Goal: Transaction & Acquisition: Obtain resource

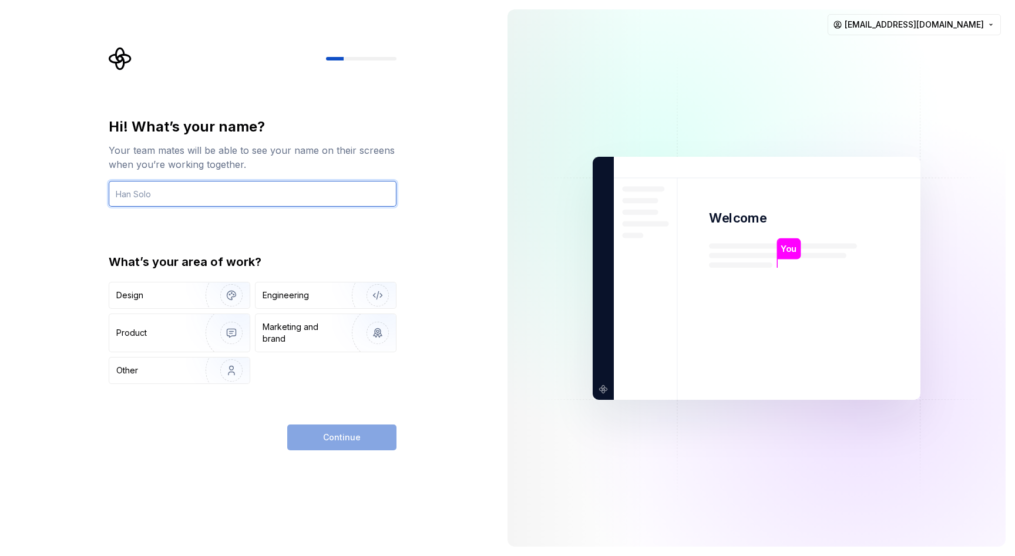
type input "[EMAIL_ADDRESS][DOMAIN_NAME]"
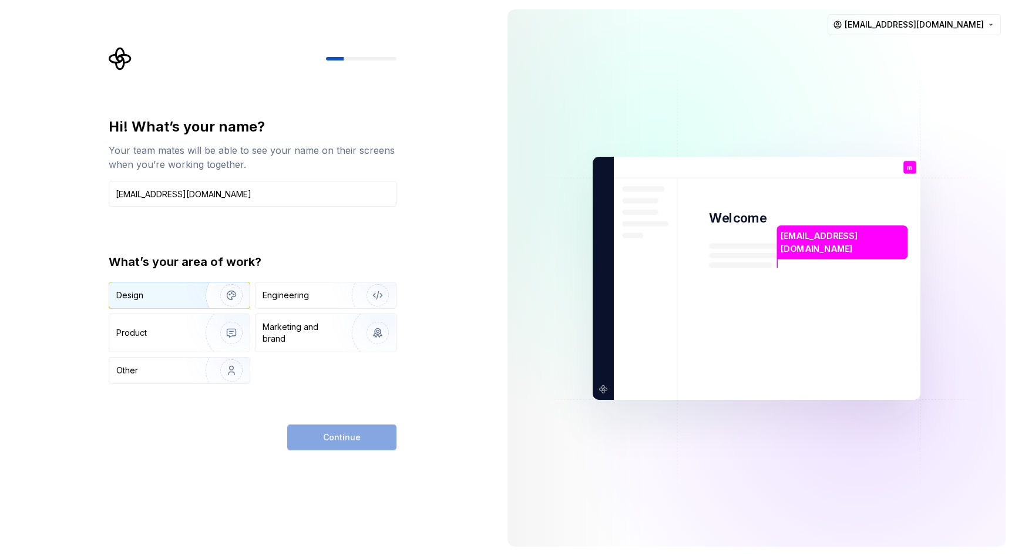
click at [201, 297] on img "button" at bounding box center [223, 295] width 75 height 79
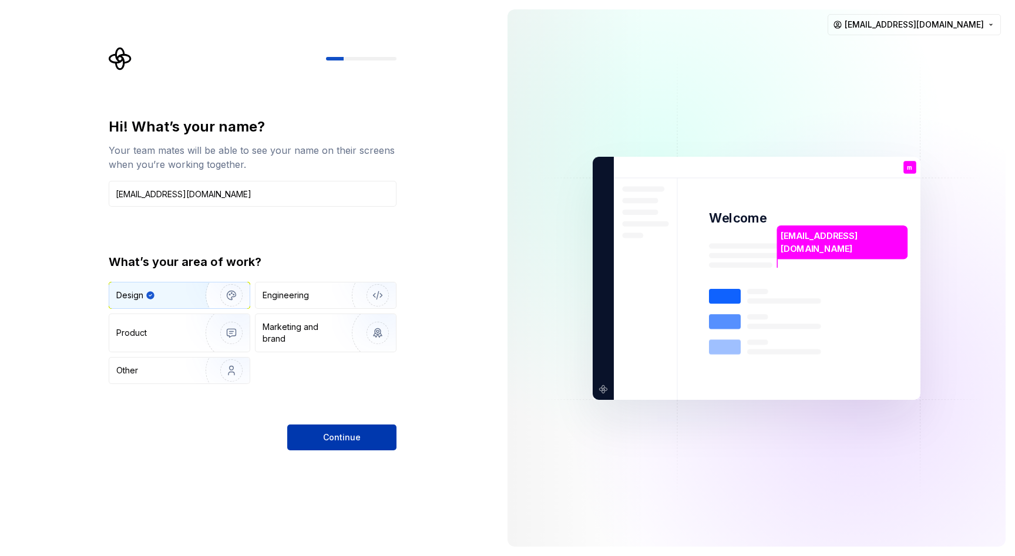
click at [339, 434] on span "Continue" at bounding box center [342, 438] width 38 height 12
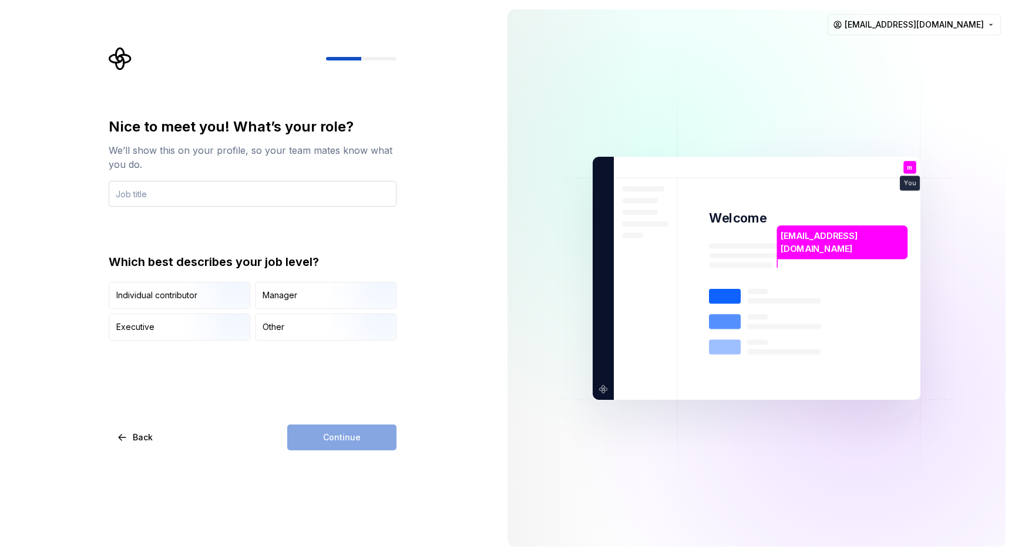
click at [204, 194] on input "text" at bounding box center [253, 194] width 288 height 26
click at [194, 306] on img "button" at bounding box center [221, 310] width 75 height 79
click at [355, 442] on div "Continue" at bounding box center [341, 438] width 109 height 26
click at [234, 199] on input "text" at bounding box center [253, 194] width 288 height 26
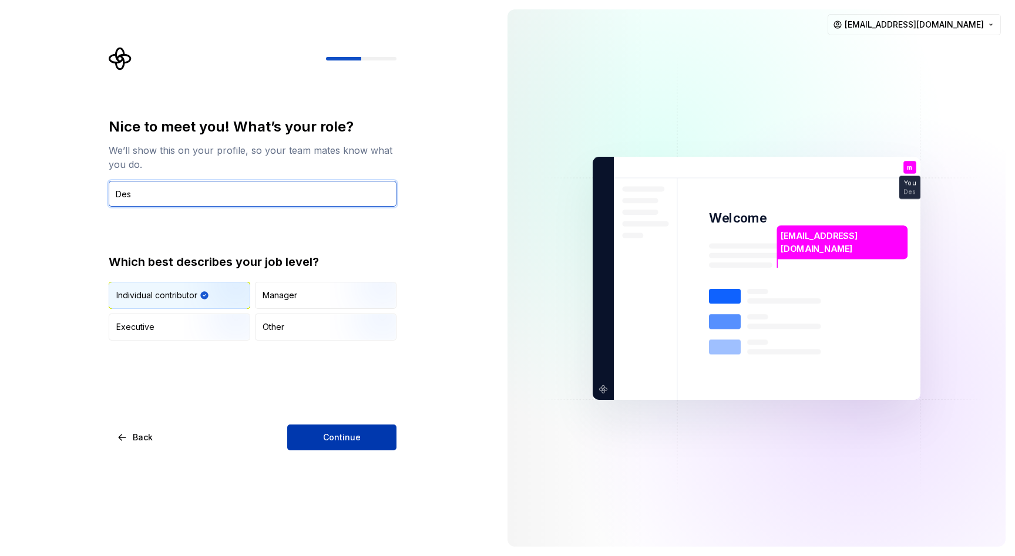
type input "Des"
click at [348, 442] on span "Continue" at bounding box center [342, 438] width 38 height 12
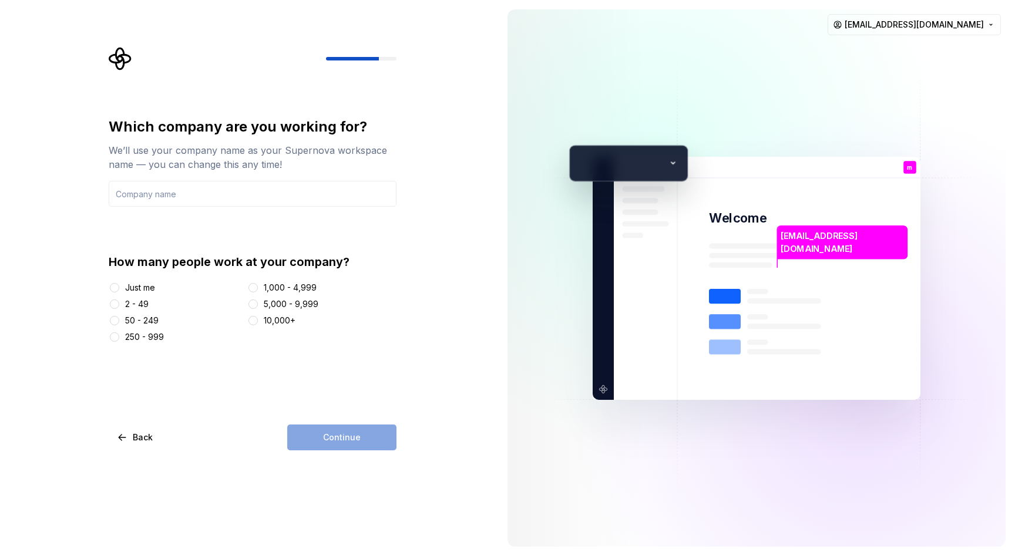
click at [139, 290] on div "Just me" at bounding box center [140, 288] width 30 height 12
click at [119, 290] on button "Just me" at bounding box center [114, 287] width 9 height 9
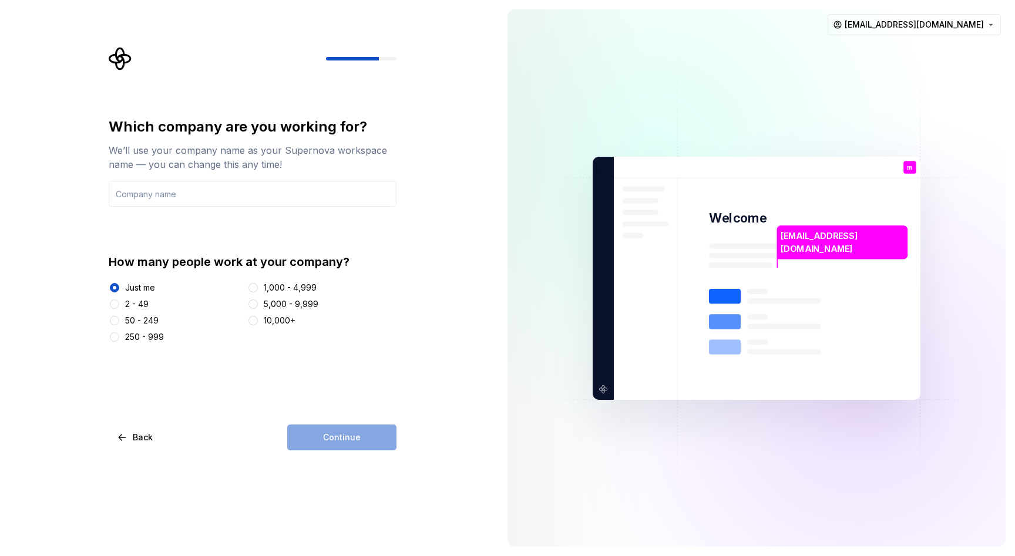
click at [337, 445] on div "Continue" at bounding box center [341, 438] width 109 height 26
click at [161, 190] on input "text" at bounding box center [253, 194] width 288 height 26
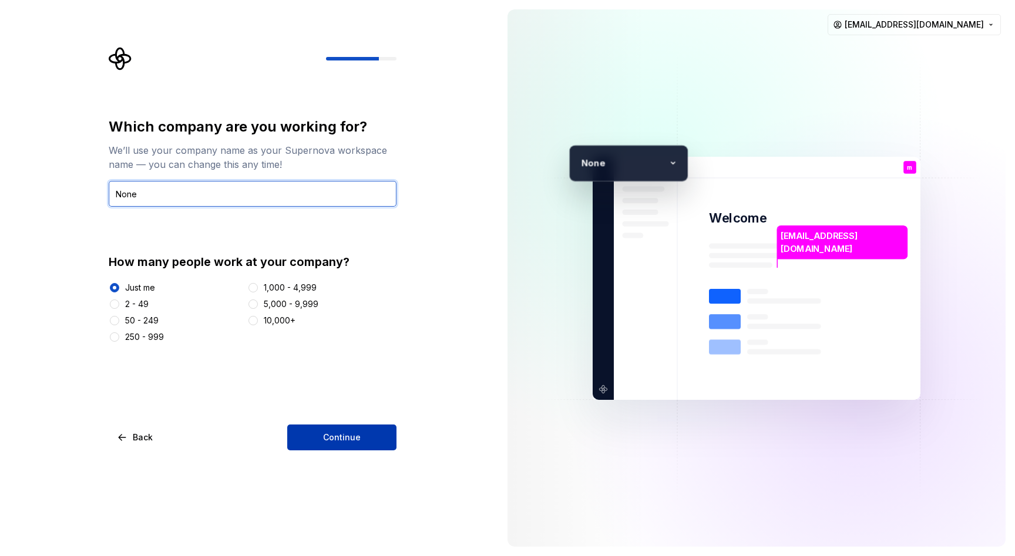
type input "None"
click at [330, 444] on button "Continue" at bounding box center [341, 438] width 109 height 26
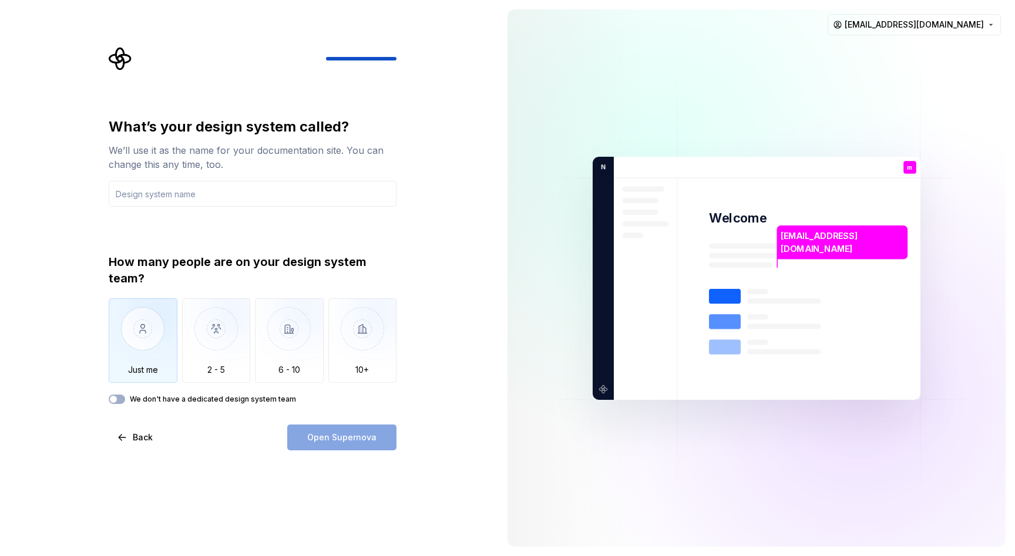
click at [157, 349] on img "button" at bounding box center [143, 337] width 69 height 79
click at [120, 402] on button "We don't have a dedicated design system team" at bounding box center [117, 399] width 16 height 9
click at [334, 430] on div "Open Supernova" at bounding box center [341, 438] width 109 height 26
click at [179, 193] on input "text" at bounding box center [253, 194] width 288 height 26
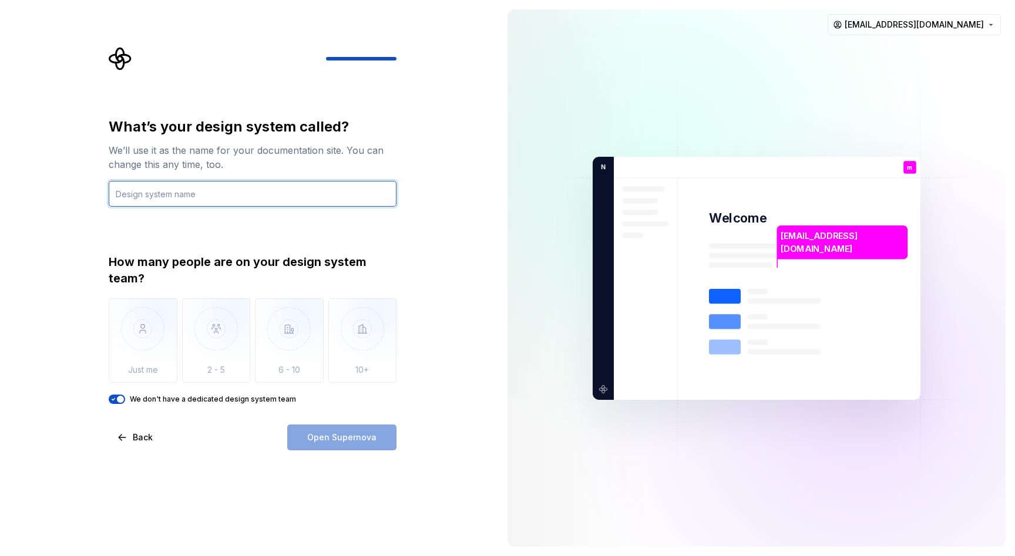
click at [216, 197] on input "text" at bounding box center [253, 194] width 288 height 26
click at [216, 196] on input "text" at bounding box center [253, 194] width 288 height 26
click at [129, 399] on div "We don't have a dedicated design system team" at bounding box center [253, 399] width 288 height 9
click at [123, 398] on span "button" at bounding box center [120, 399] width 7 height 7
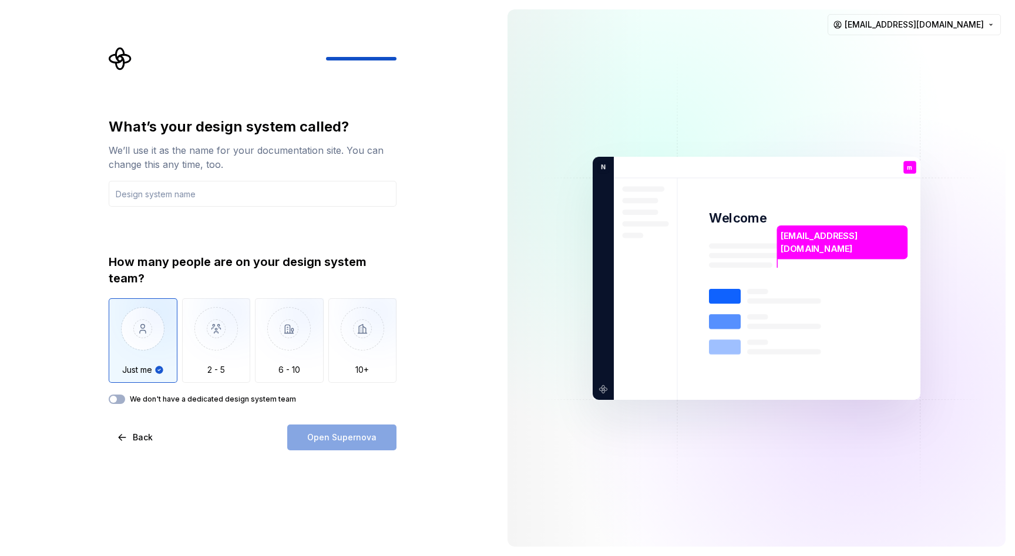
click at [150, 363] on img "button" at bounding box center [143, 337] width 69 height 79
click at [167, 196] on input "text" at bounding box center [253, 194] width 288 height 26
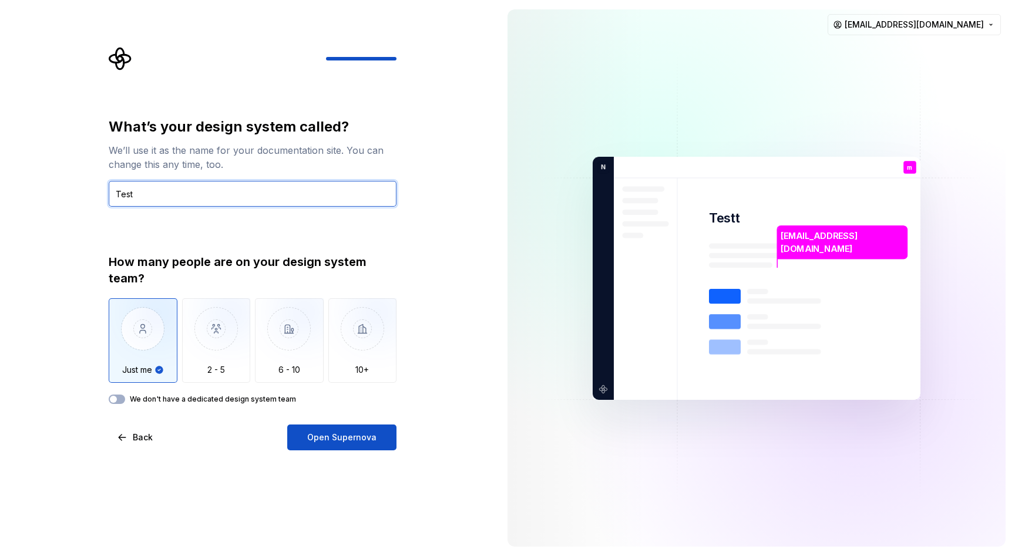
type input "Test"
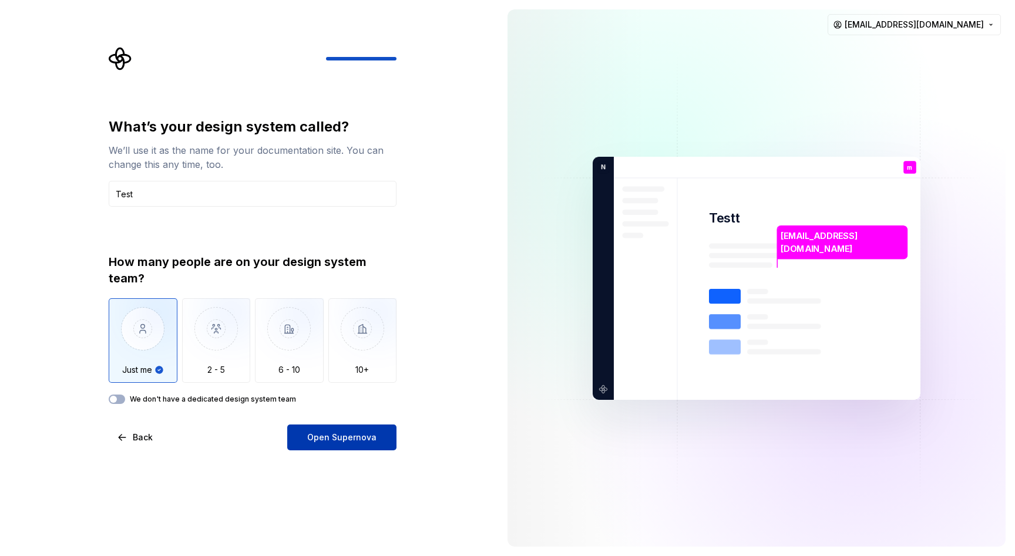
drag, startPoint x: 247, startPoint y: 188, endPoint x: 347, endPoint y: 444, distance: 274.4
click at [347, 444] on button "Open Supernova" at bounding box center [341, 438] width 109 height 26
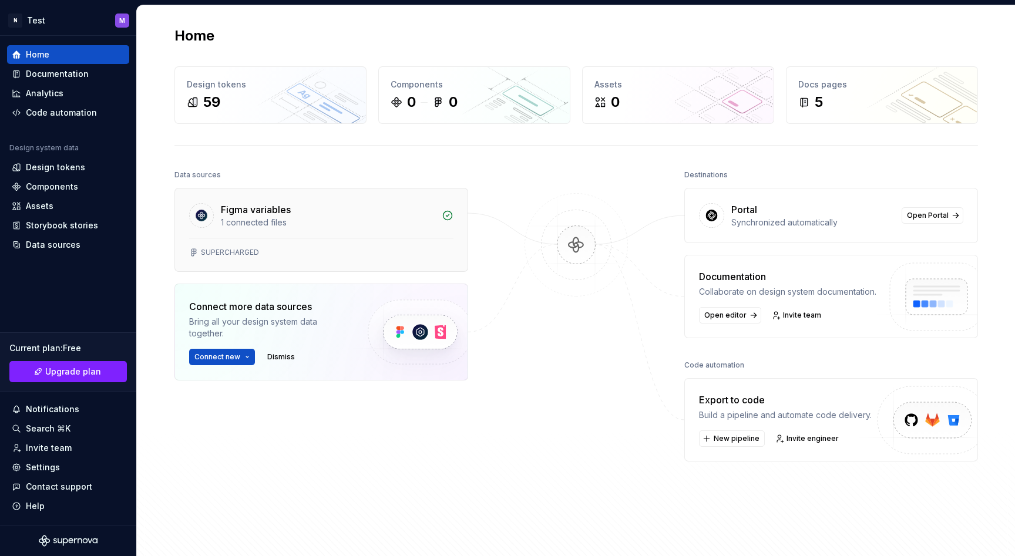
click at [341, 212] on div "Figma variables" at bounding box center [328, 210] width 214 height 14
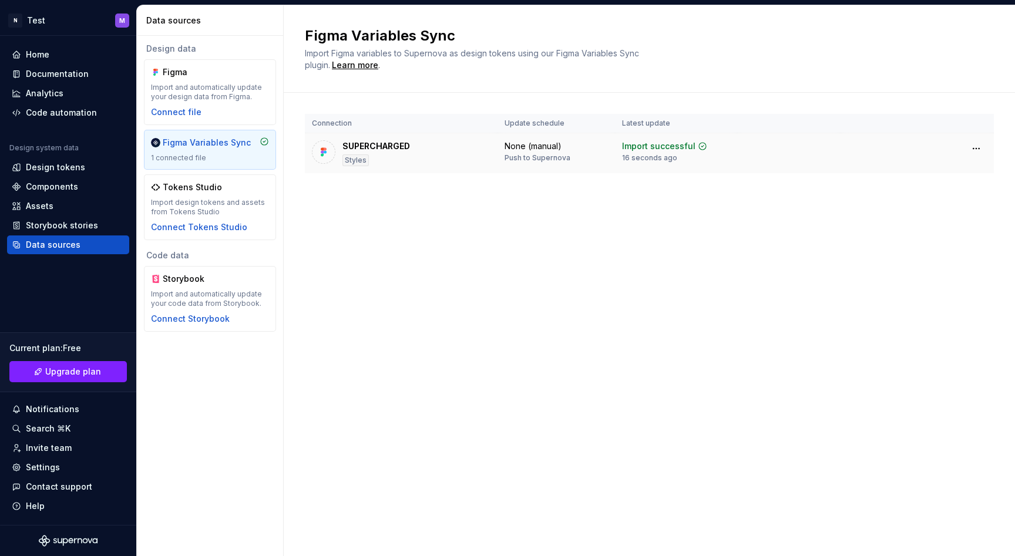
click at [357, 157] on div "Styles" at bounding box center [356, 161] width 26 height 12
click at [358, 159] on div "Styles" at bounding box center [356, 161] width 26 height 12
click at [506, 157] on div "Push to Supernova" at bounding box center [538, 157] width 66 height 9
click at [568, 156] on div "Push to Supernova" at bounding box center [538, 157] width 66 height 9
click at [665, 153] on div "Import successful 16 seconds ago" at bounding box center [664, 151] width 85 height 22
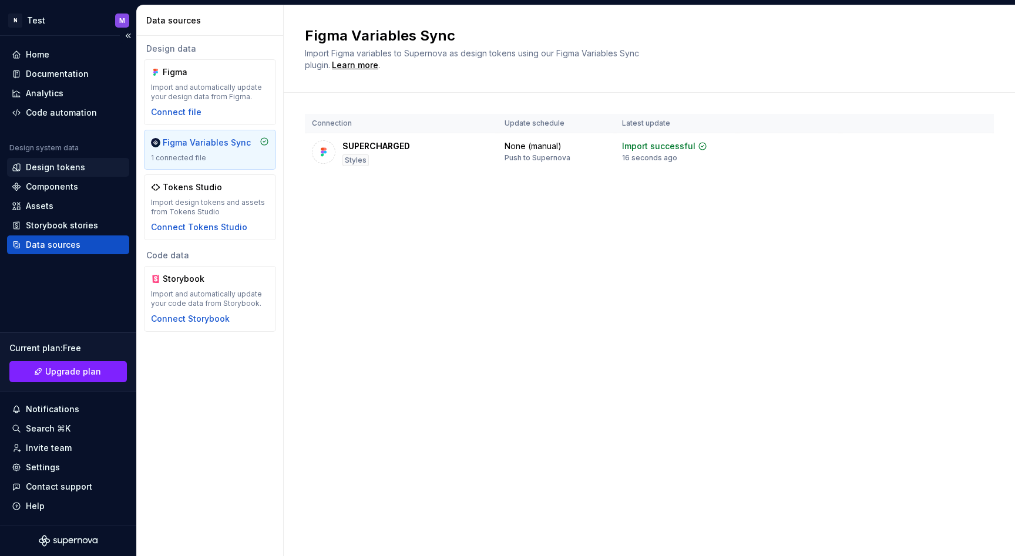
click at [53, 166] on div "Design tokens" at bounding box center [55, 168] width 59 height 12
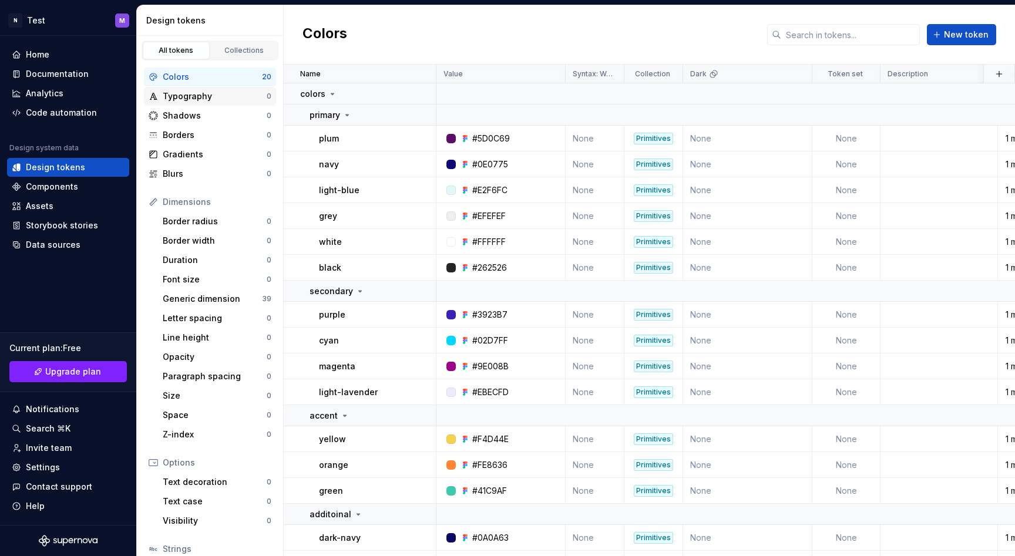
click at [190, 99] on div "Typography" at bounding box center [215, 96] width 104 height 12
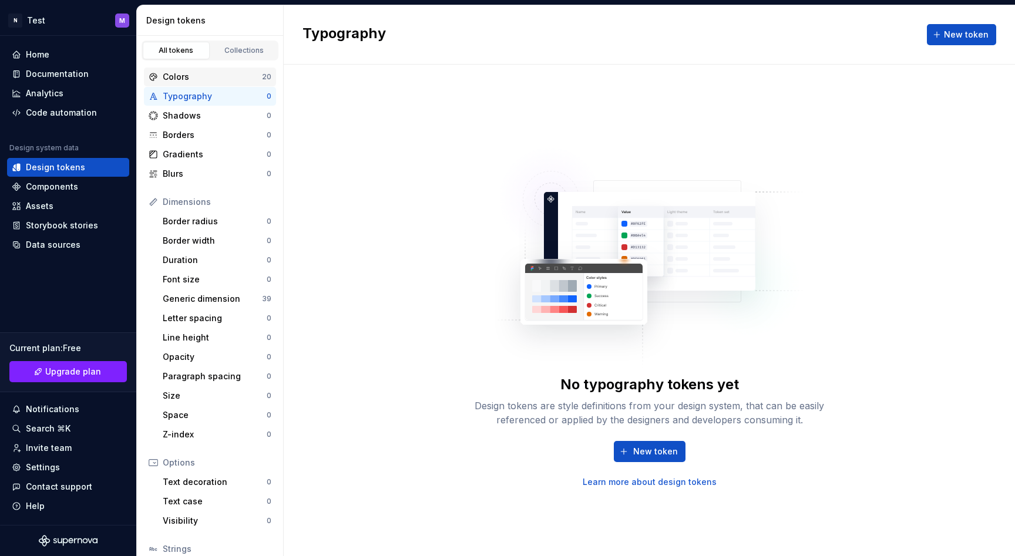
click at [231, 77] on div "Colors" at bounding box center [212, 77] width 99 height 12
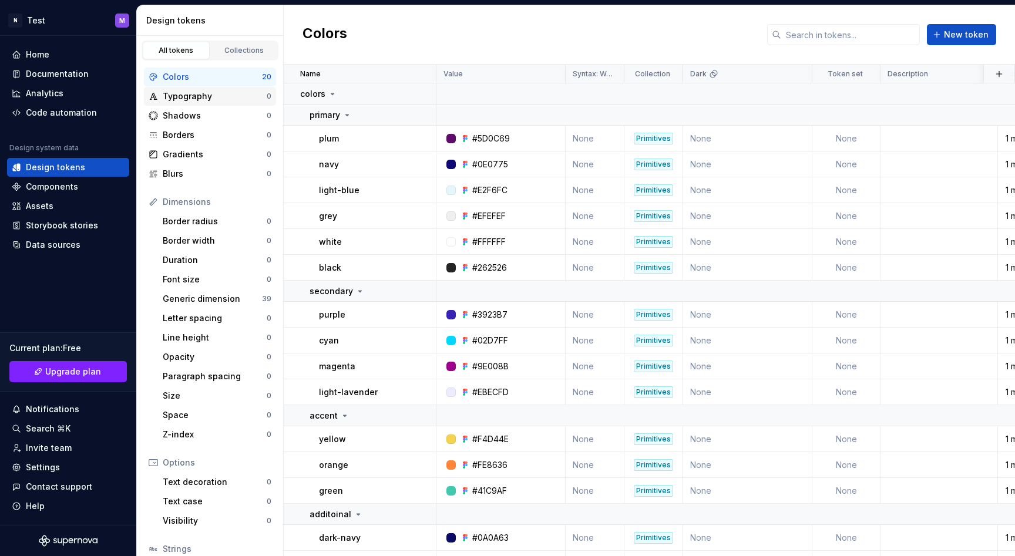
click at [230, 95] on div "Typography" at bounding box center [215, 96] width 104 height 12
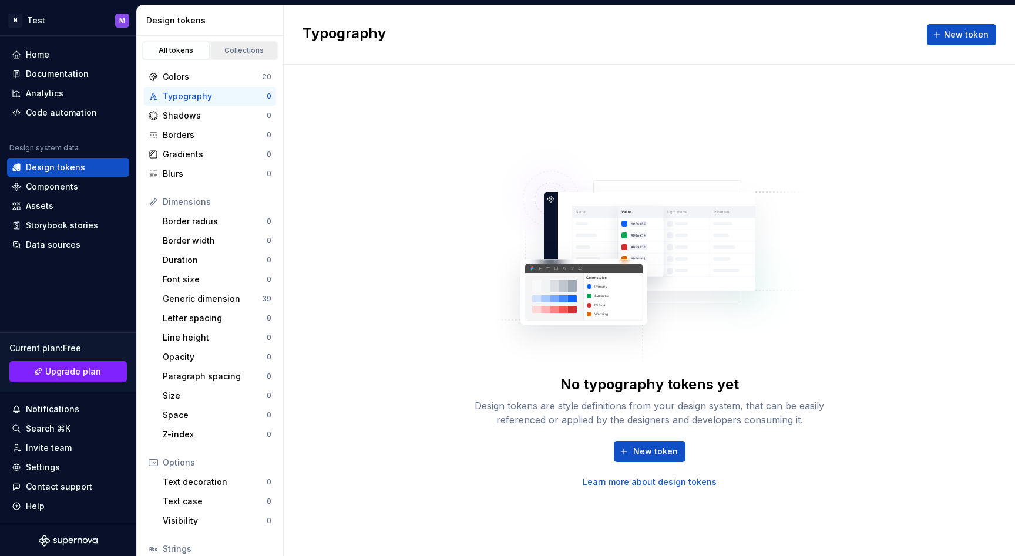
click at [237, 50] on div "Collections" at bounding box center [244, 50] width 59 height 9
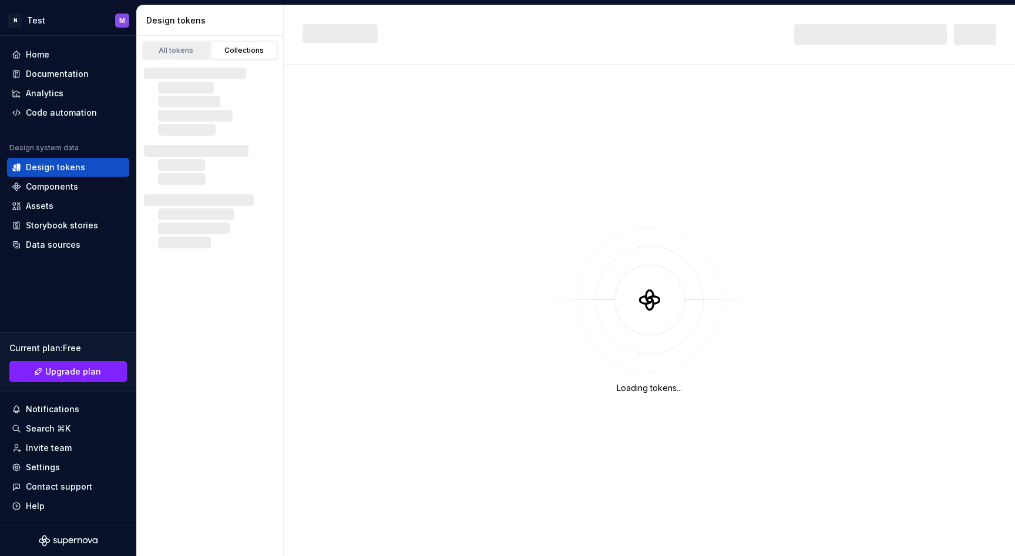
click at [178, 51] on div "All tokens" at bounding box center [176, 50] width 59 height 9
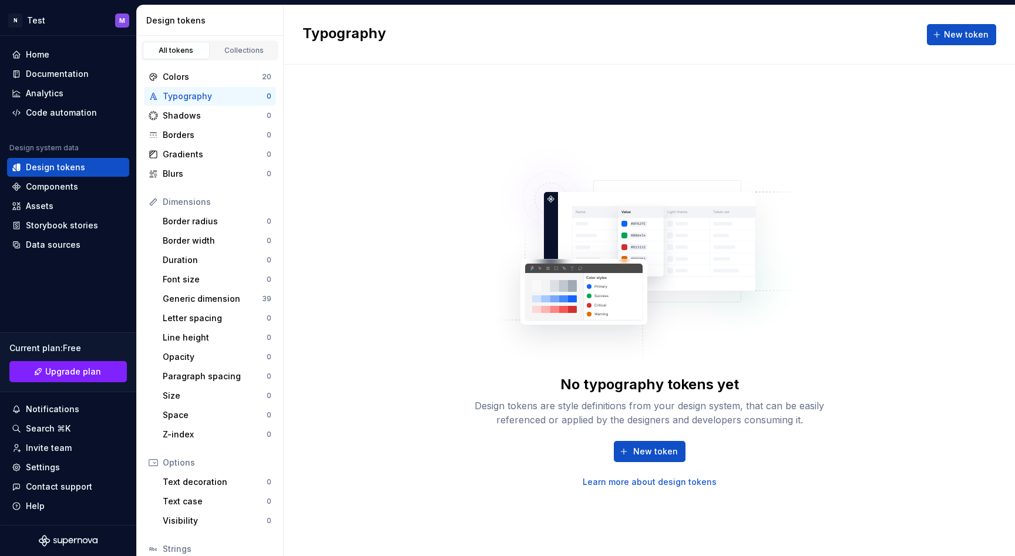
click at [214, 95] on div "Typography" at bounding box center [215, 96] width 104 height 12
click at [187, 122] on div "Shadows 0" at bounding box center [210, 115] width 132 height 19
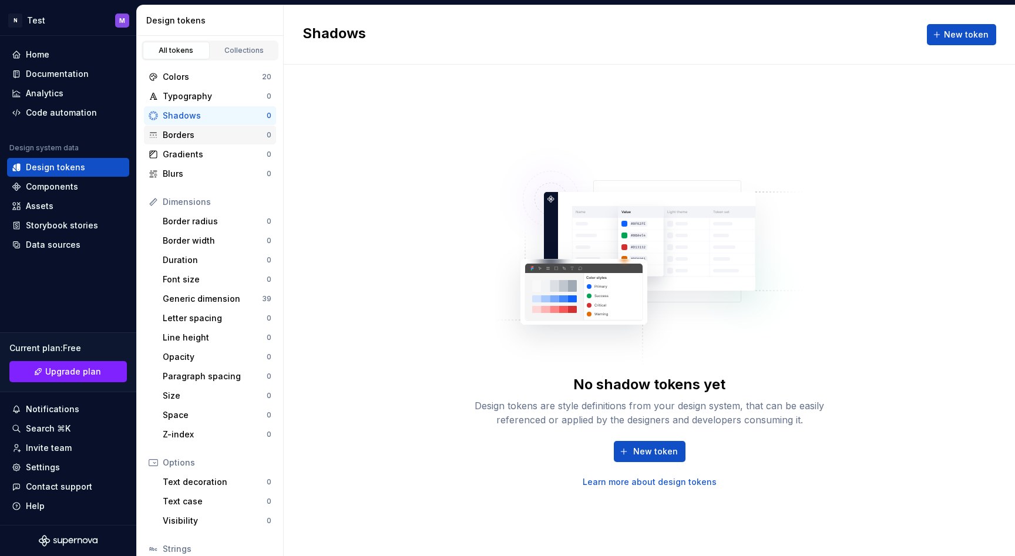
click at [187, 130] on div "Borders" at bounding box center [215, 135] width 104 height 12
click at [190, 99] on div "Typography" at bounding box center [215, 96] width 104 height 12
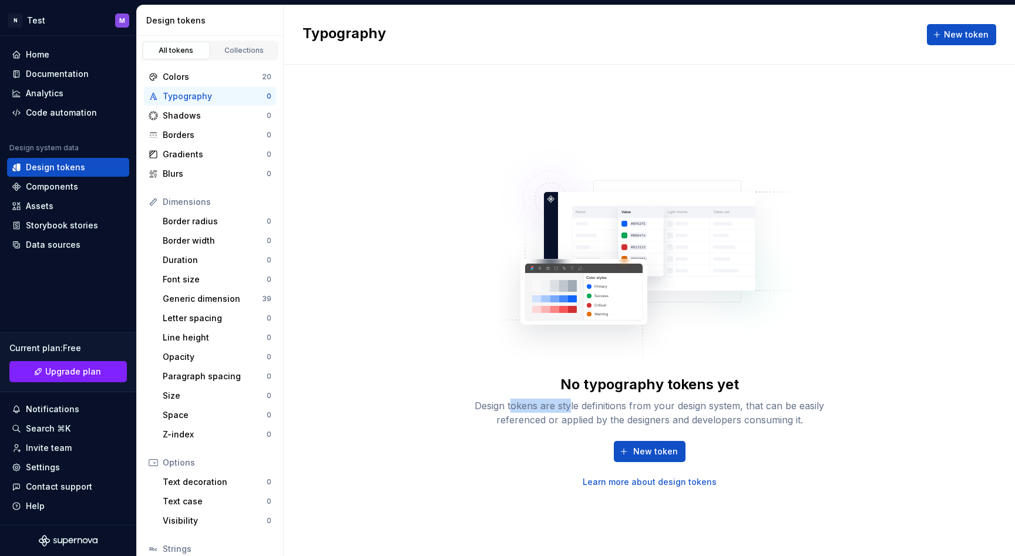
drag, startPoint x: 511, startPoint y: 407, endPoint x: 628, endPoint y: 405, distance: 117.5
click at [619, 405] on div "Design tokens are style definitions from your design system, that can be easily…" at bounding box center [650, 413] width 376 height 28
click at [673, 404] on div "Design tokens are style definitions from your design system, that can be easily…" at bounding box center [650, 413] width 376 height 28
drag, startPoint x: 641, startPoint y: 405, endPoint x: 597, endPoint y: 405, distance: 44.1
click at [627, 405] on div "Design tokens are style definitions from your design system, that can be easily…" at bounding box center [650, 413] width 376 height 28
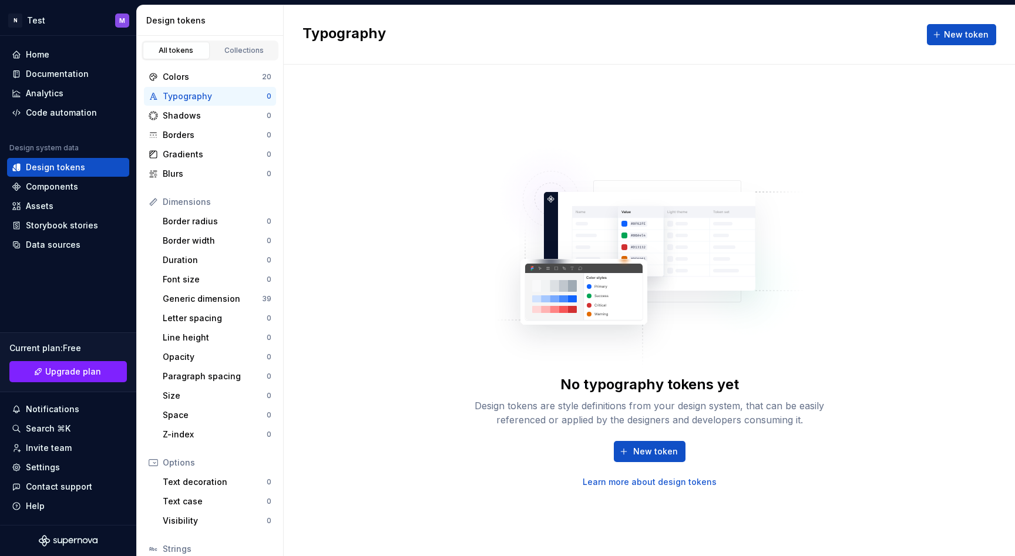
click at [597, 405] on div "Design tokens are style definitions from your design system, that can be easily…" at bounding box center [650, 413] width 376 height 28
drag, startPoint x: 679, startPoint y: 402, endPoint x: 766, endPoint y: 402, distance: 87.0
click at [718, 403] on div "Design tokens are style definitions from your design system, that can be easily…" at bounding box center [650, 413] width 376 height 28
click at [766, 402] on div "Design tokens are style definitions from your design system, that can be easily…" at bounding box center [650, 413] width 376 height 28
drag, startPoint x: 737, startPoint y: 405, endPoint x: 707, endPoint y: 405, distance: 30.0
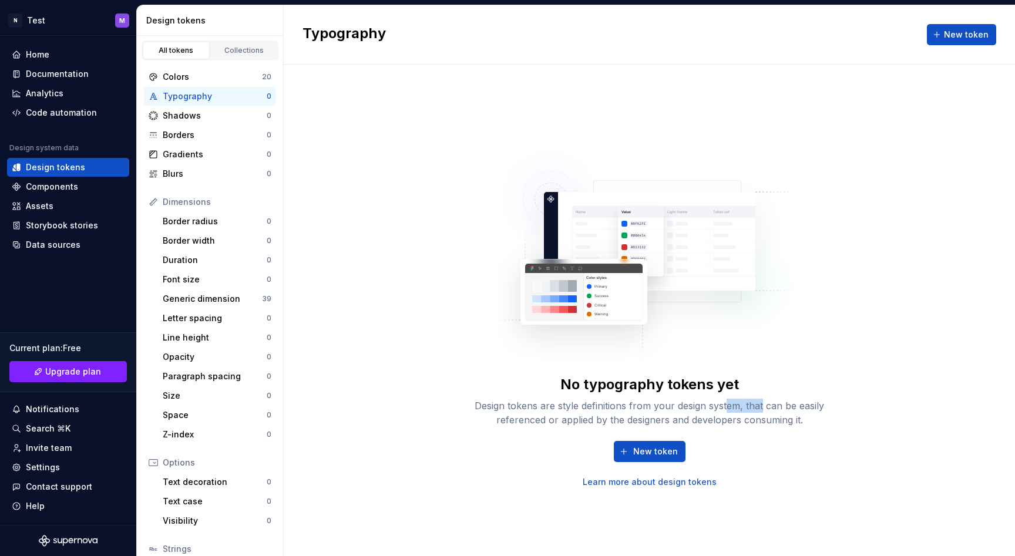
click at [724, 405] on div "Design tokens are style definitions from your design system, that can be easily…" at bounding box center [650, 413] width 376 height 28
click at [707, 405] on div "Design tokens are style definitions from your design system, that can be easily…" at bounding box center [650, 413] width 376 height 28
drag, startPoint x: 753, startPoint y: 407, endPoint x: 798, endPoint y: 410, distance: 44.8
click at [763, 408] on div "Design tokens are style definitions from your design system, that can be easily…" at bounding box center [650, 413] width 376 height 28
click at [798, 410] on div "Design tokens are style definitions from your design system, that can be easily…" at bounding box center [650, 413] width 376 height 28
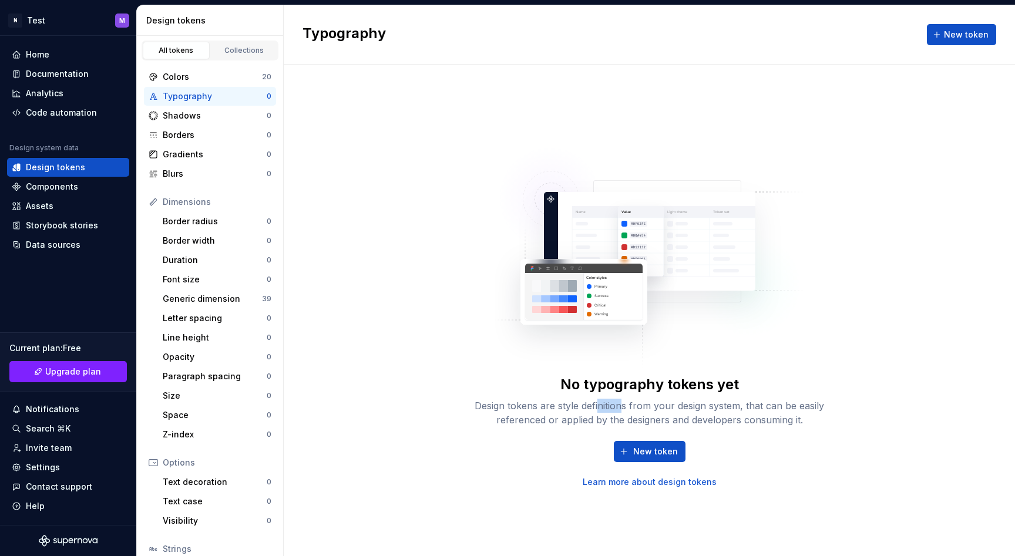
drag, startPoint x: 599, startPoint y: 408, endPoint x: 666, endPoint y: 409, distance: 67.6
click at [645, 409] on div "Design tokens are style definitions from your design system, that can be easily…" at bounding box center [650, 413] width 376 height 28
click at [672, 409] on div "Design tokens are style definitions from your design system, that can be easily…" at bounding box center [650, 413] width 376 height 28
drag, startPoint x: 690, startPoint y: 408, endPoint x: 748, endPoint y: 405, distance: 58.2
click at [736, 405] on div "Design tokens are style definitions from your design system, that can be easily…" at bounding box center [650, 413] width 376 height 28
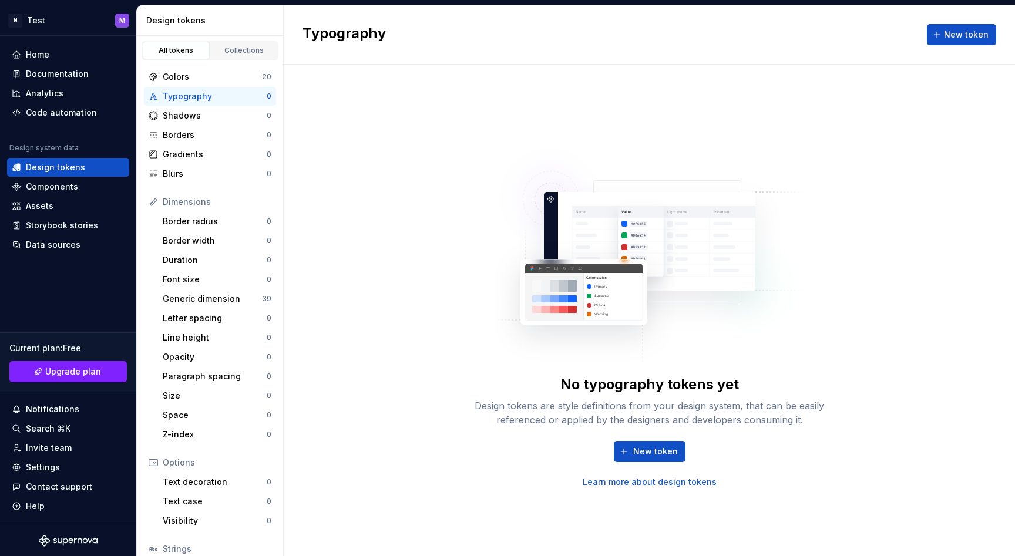
click at [766, 405] on div "Design tokens are style definitions from your design system, that can be easily…" at bounding box center [650, 413] width 376 height 28
click at [728, 406] on div "Design tokens are style definitions from your design system, that can be easily…" at bounding box center [650, 413] width 376 height 28
click at [694, 404] on div "Design tokens are style definitions from your design system, that can be easily…" at bounding box center [650, 413] width 376 height 28
drag, startPoint x: 608, startPoint y: 422, endPoint x: 700, endPoint y: 424, distance: 92.3
click at [655, 423] on div "Design tokens are style definitions from your design system, that can be easily…" at bounding box center [650, 413] width 376 height 28
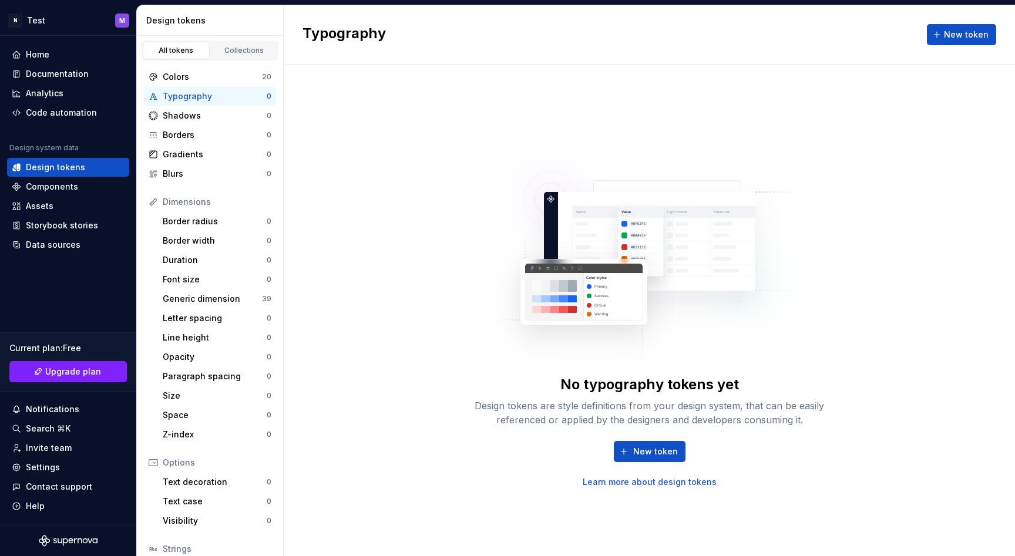
click at [700, 424] on div "Design tokens are style definitions from your design system, that can be easily…" at bounding box center [650, 413] width 376 height 28
drag, startPoint x: 657, startPoint y: 422, endPoint x: 617, endPoint y: 420, distance: 40.1
click at [637, 421] on div "Design tokens are style definitions from your design system, that can be easily…" at bounding box center [650, 413] width 376 height 28
click at [596, 420] on div "Design tokens are style definitions from your design system, that can be easily…" at bounding box center [650, 413] width 376 height 28
drag, startPoint x: 639, startPoint y: 421, endPoint x: 706, endPoint y: 421, distance: 67.0
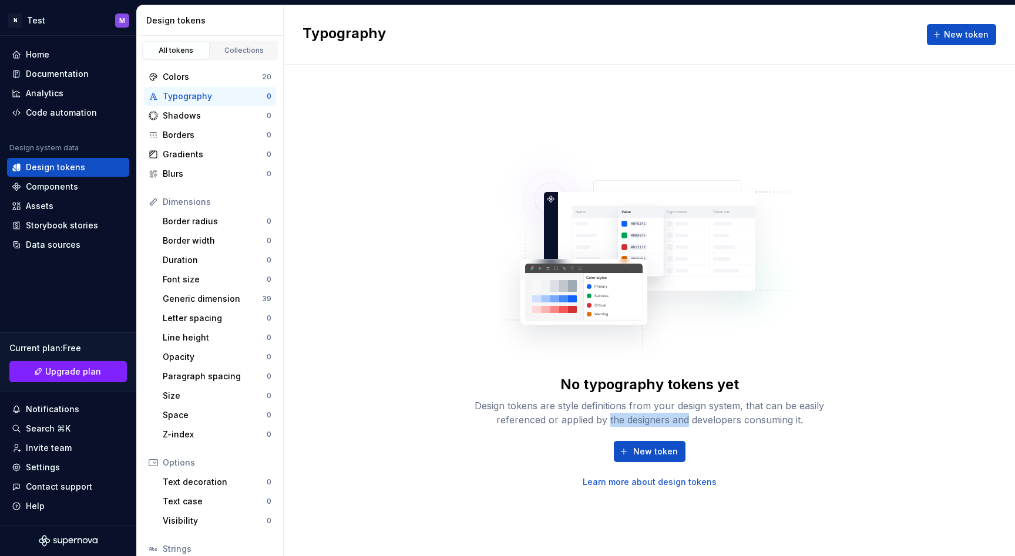
click at [698, 421] on div "Design tokens are style definitions from your design system, that can be easily…" at bounding box center [650, 413] width 376 height 28
click at [777, 421] on div "Design tokens are style definitions from your design system, that can be easily…" at bounding box center [650, 413] width 376 height 28
drag, startPoint x: 735, startPoint y: 419, endPoint x: 756, endPoint y: 418, distance: 21.2
click at [740, 419] on div "Design tokens are style definitions from your design system, that can be easily…" at bounding box center [650, 413] width 376 height 28
click at [761, 419] on div "Design tokens are style definitions from your design system, that can be easily…" at bounding box center [650, 413] width 376 height 28
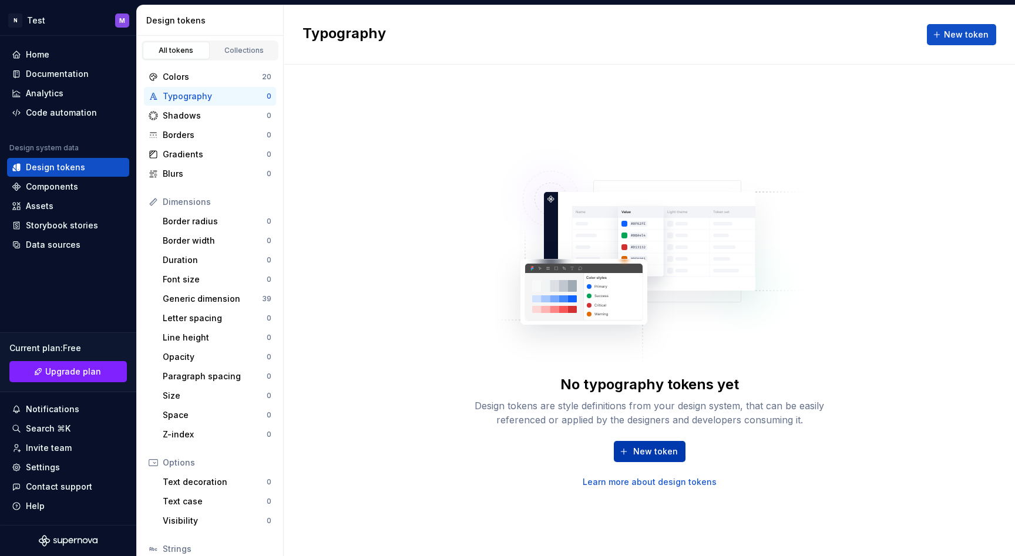
click at [667, 448] on span "New token" at bounding box center [655, 452] width 45 height 12
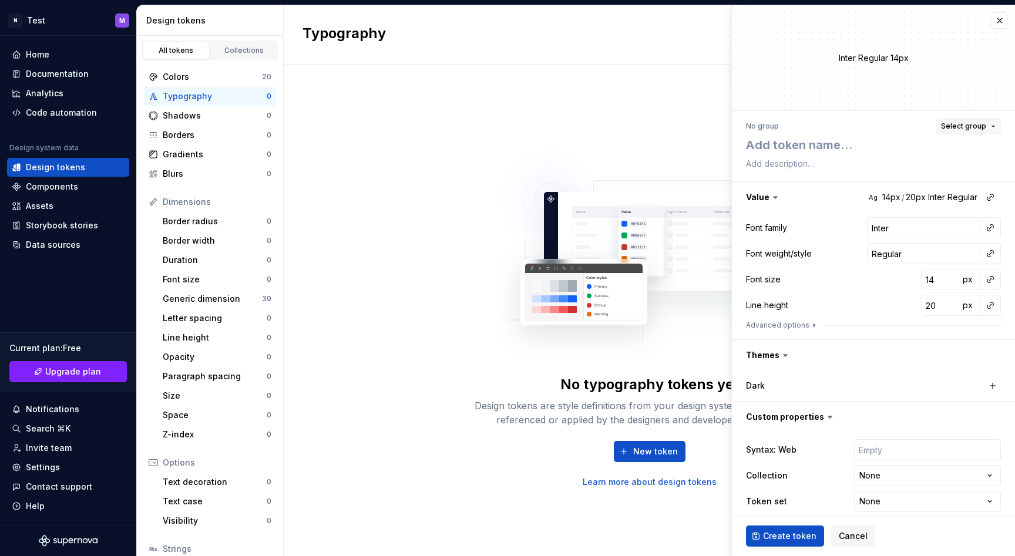
click at [957, 130] on span "Select group" at bounding box center [963, 126] width 45 height 9
click at [679, 116] on div "No typography tokens yet Design tokens are style definitions from your design s…" at bounding box center [650, 311] width 732 height 492
click at [995, 17] on button "button" at bounding box center [1000, 20] width 16 height 16
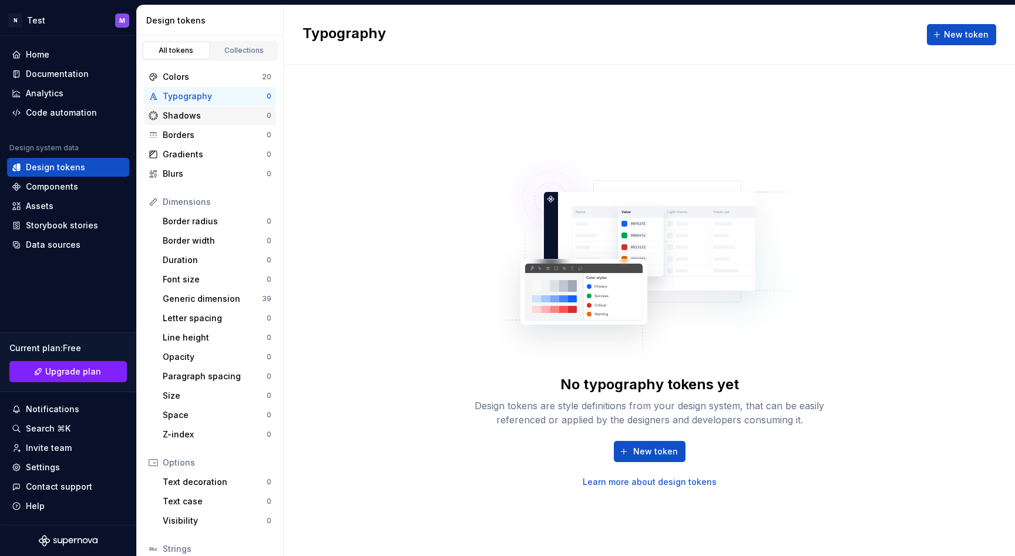
click at [205, 118] on div "Shadows" at bounding box center [215, 116] width 104 height 12
click at [202, 226] on div "Border radius" at bounding box center [215, 222] width 104 height 12
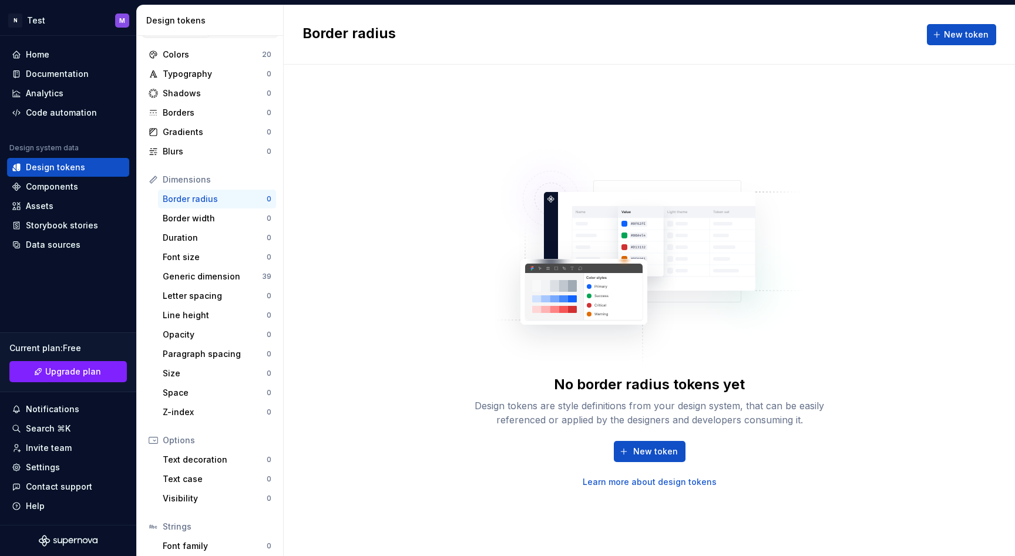
scroll to position [87, 0]
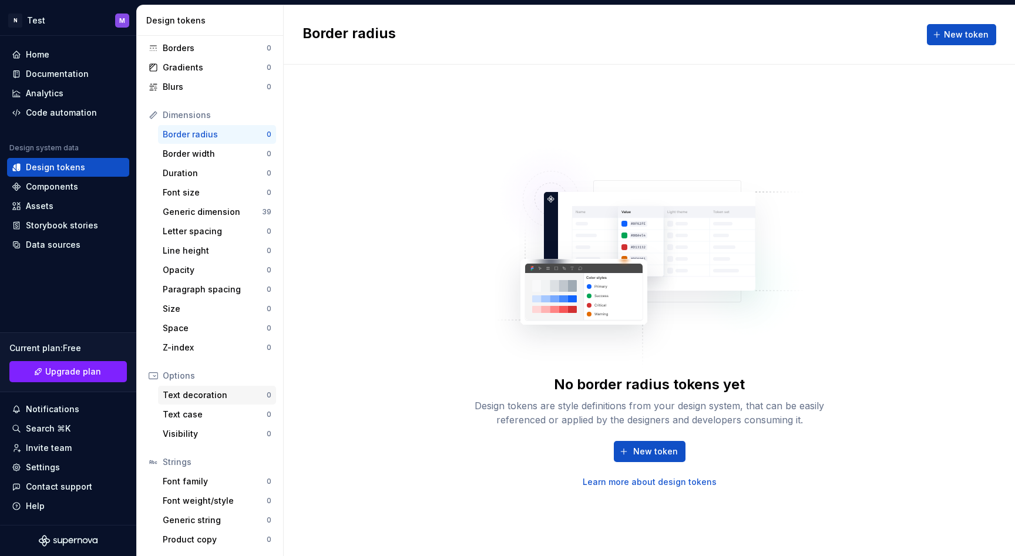
click at [183, 401] on div "Text decoration 0" at bounding box center [217, 395] width 118 height 19
click at [204, 477] on div "Font family" at bounding box center [215, 482] width 104 height 12
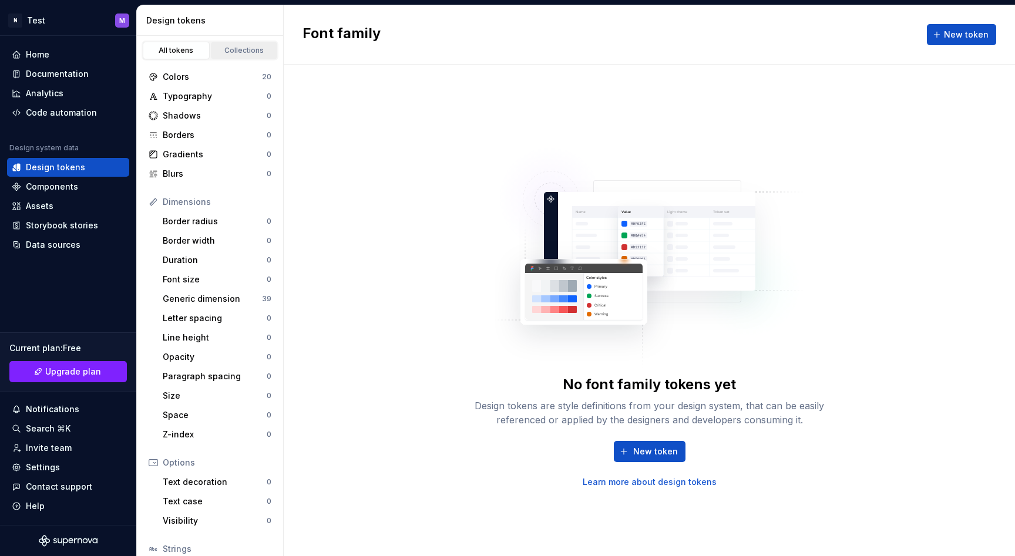
click at [217, 52] on div "Collections" at bounding box center [244, 50] width 59 height 9
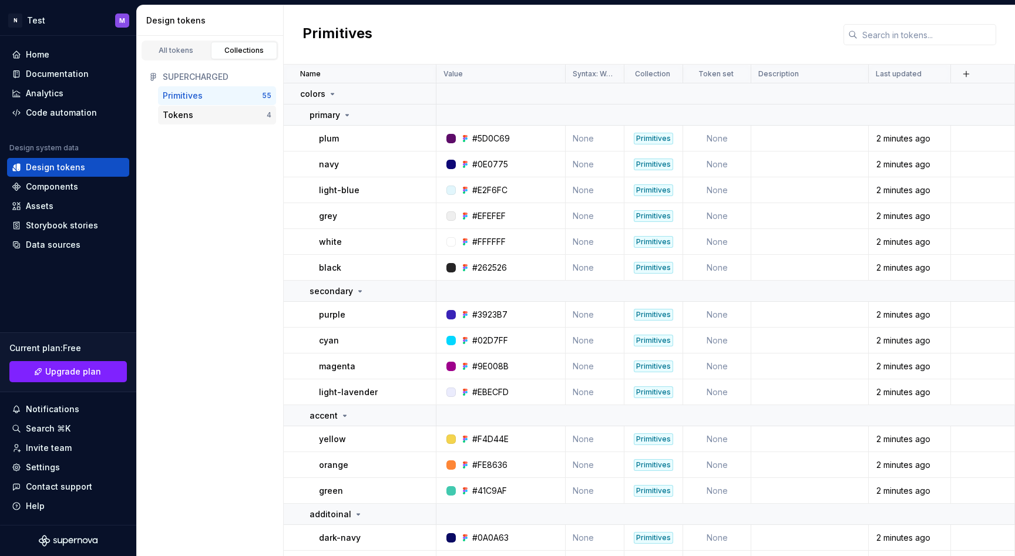
click at [189, 119] on div "Tokens" at bounding box center [178, 115] width 31 height 12
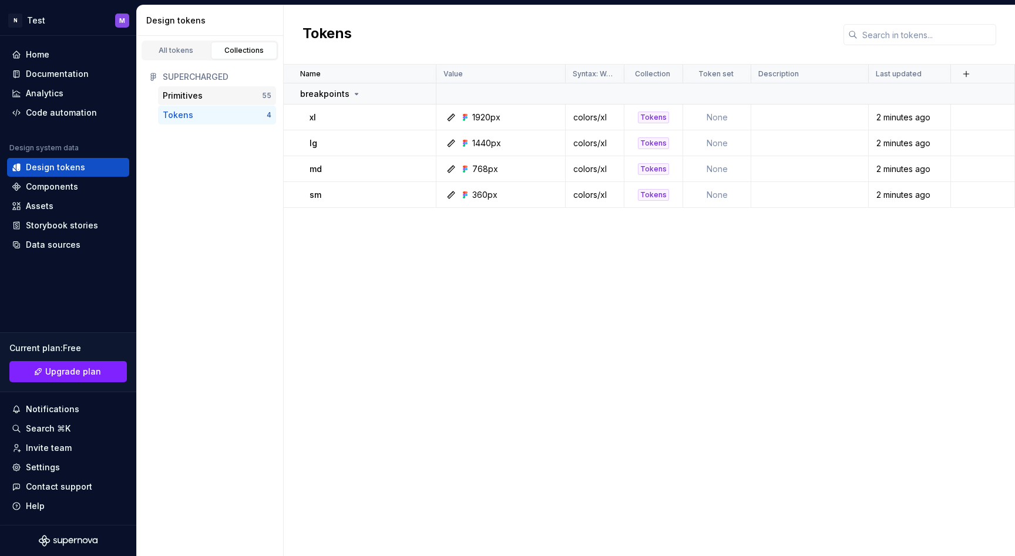
click at [193, 98] on div "Primitives" at bounding box center [183, 96] width 40 height 12
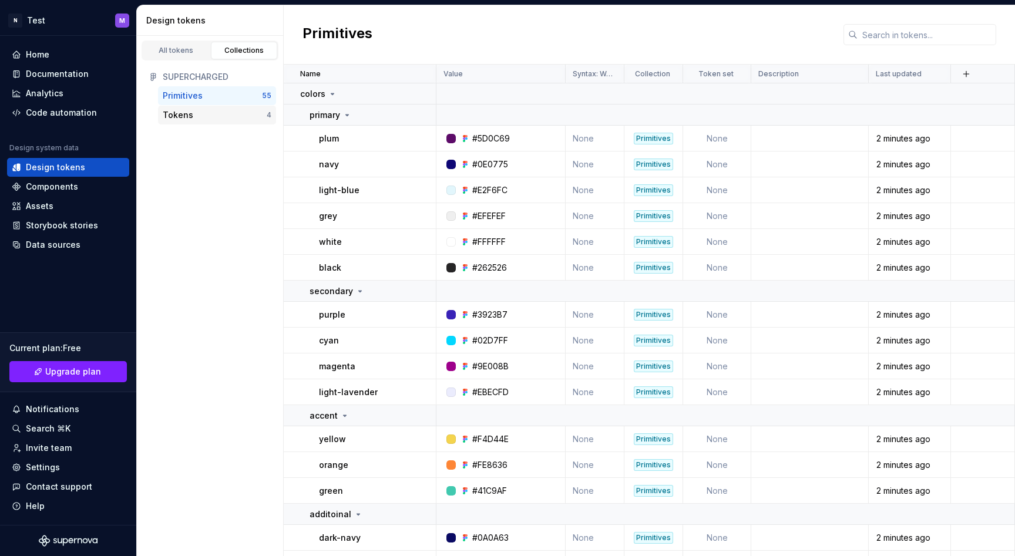
click at [205, 115] on div "Tokens" at bounding box center [215, 115] width 104 height 12
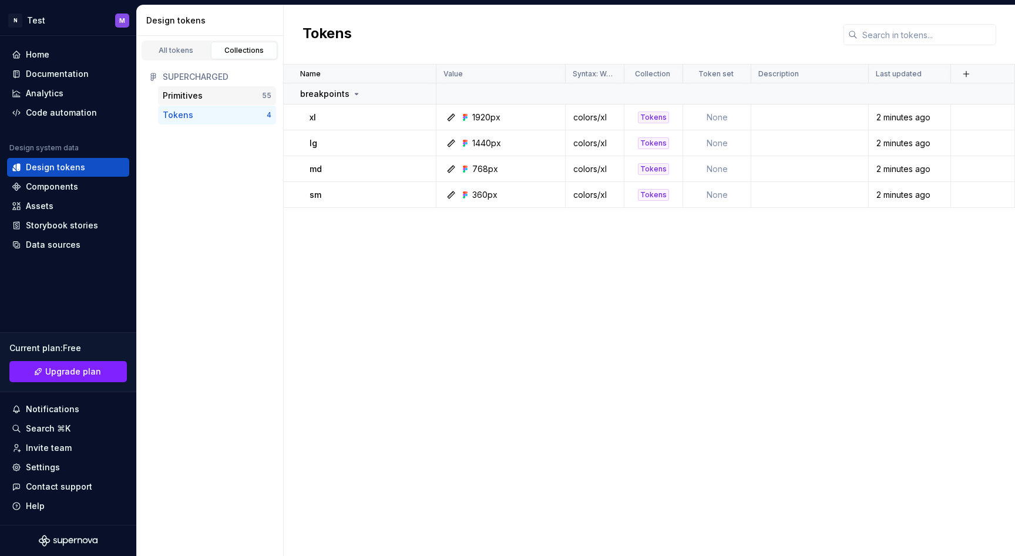
click at [213, 92] on div "Primitives" at bounding box center [212, 96] width 99 height 12
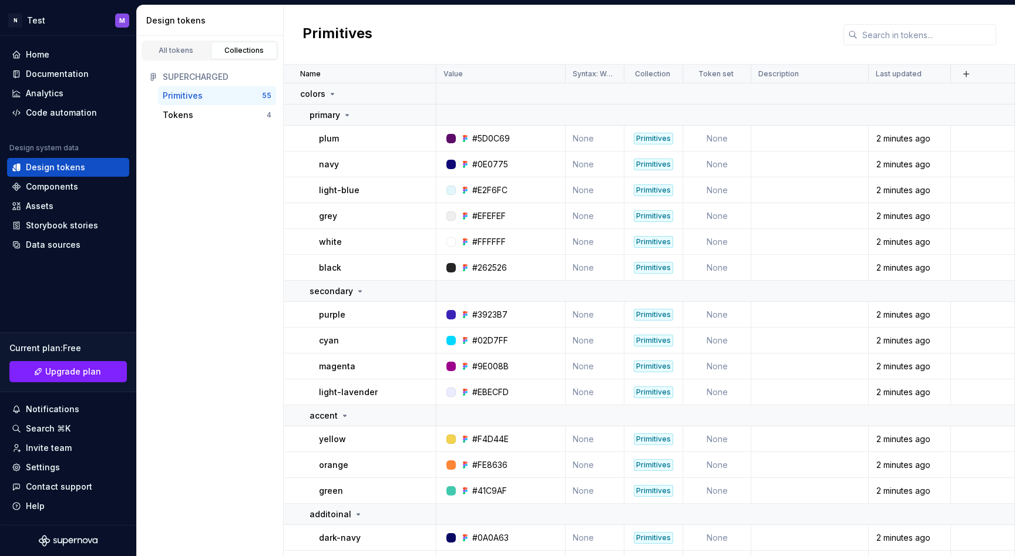
click at [637, 41] on div "Primitives" at bounding box center [650, 34] width 732 height 59
click at [60, 189] on div "Components" at bounding box center [52, 187] width 52 height 12
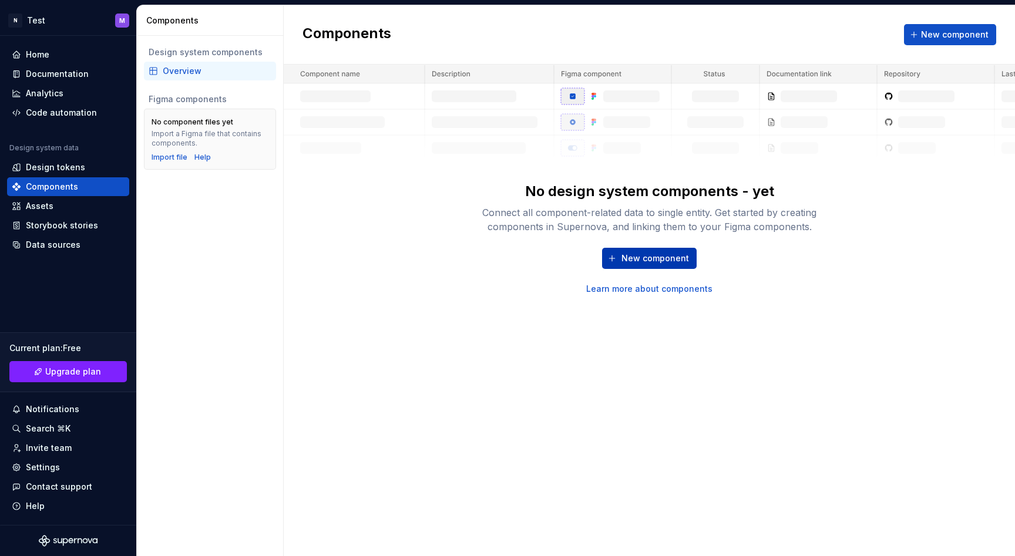
click at [669, 257] on span "New component" at bounding box center [656, 259] width 68 height 12
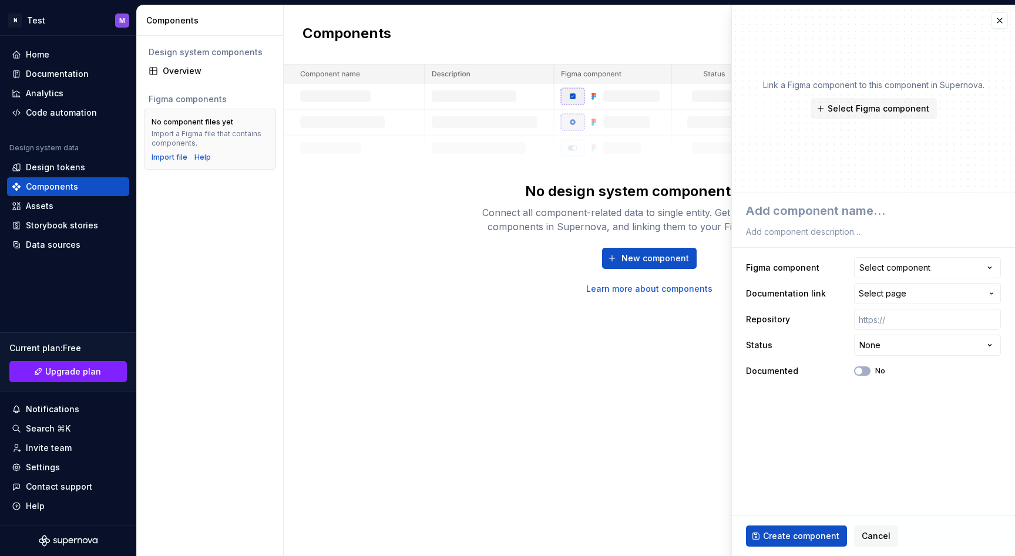
click at [610, 358] on div "Components New component No design system components - yet Connect all componen…" at bounding box center [650, 280] width 732 height 551
click at [891, 109] on span "Select Figma component" at bounding box center [879, 109] width 102 height 12
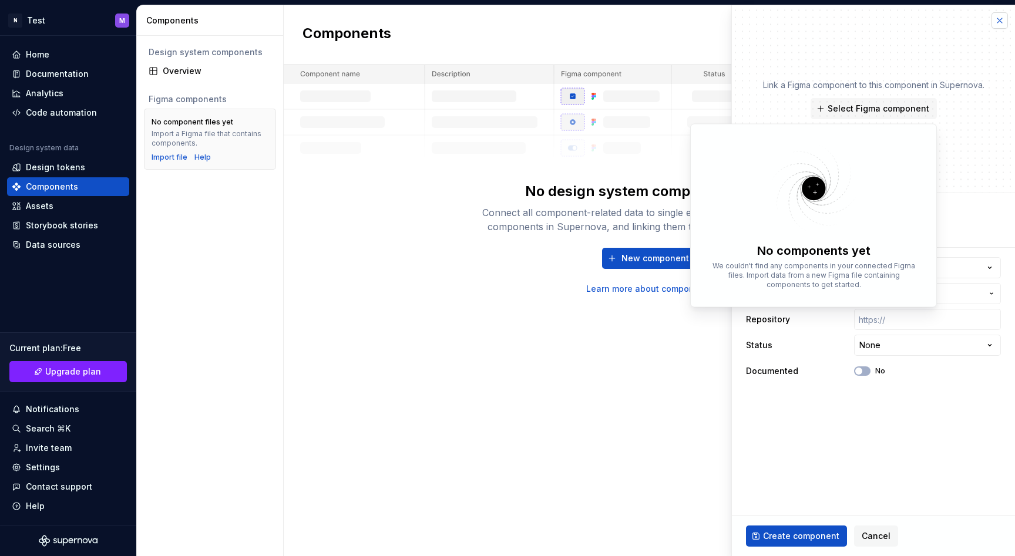
type textarea "*"
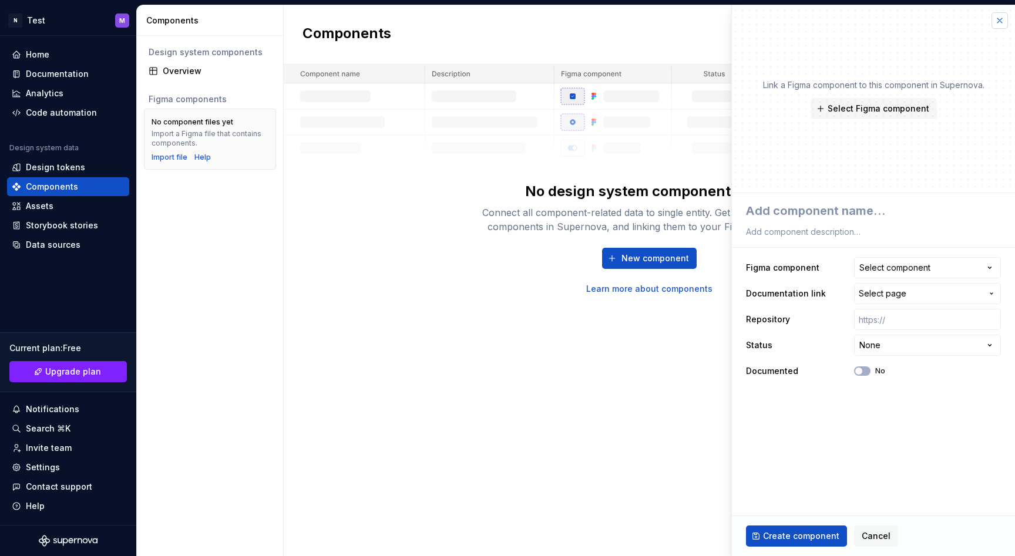
click at [996, 18] on button "button" at bounding box center [1000, 20] width 16 height 16
click at [998, 20] on div "Components New component" at bounding box center [650, 34] width 732 height 59
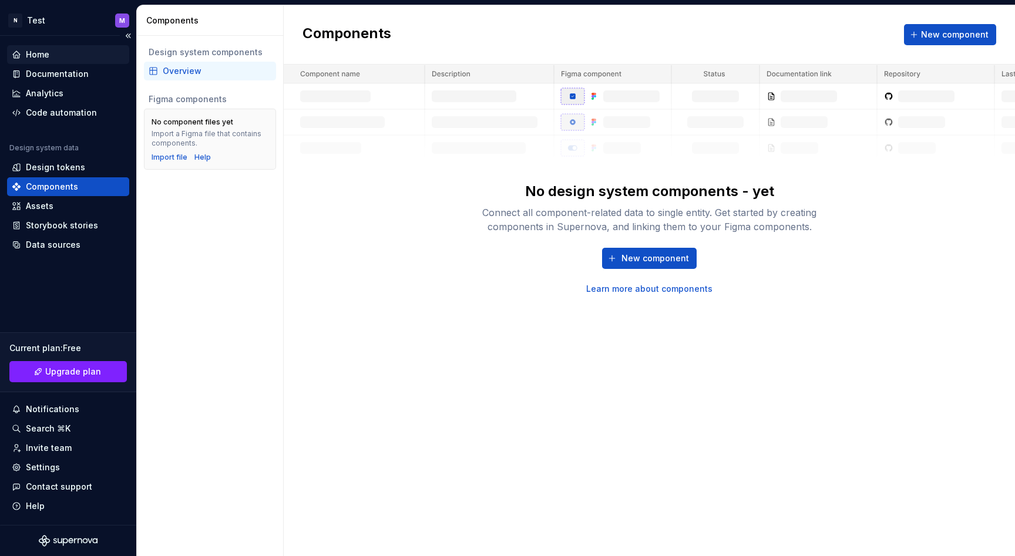
click at [32, 50] on div "Home" at bounding box center [38, 55] width 24 height 12
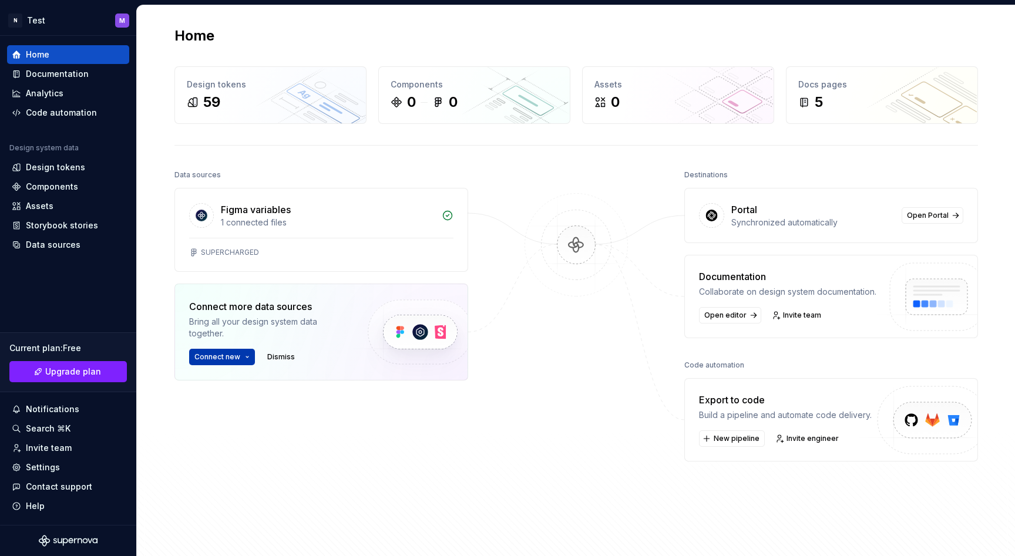
click at [228, 360] on span "Connect new" at bounding box center [217, 357] width 46 height 9
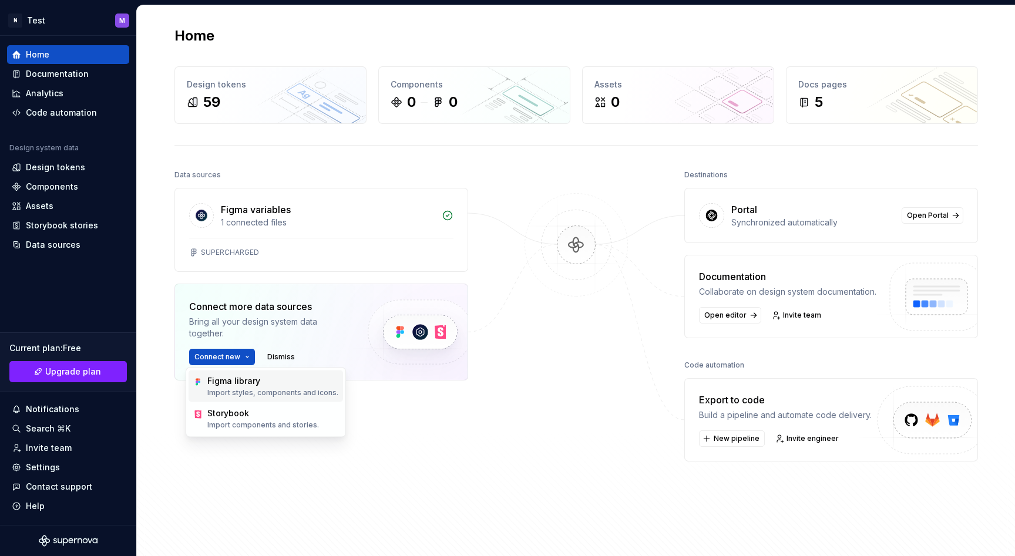
click at [268, 383] on div "Figma library" at bounding box center [272, 381] width 131 height 12
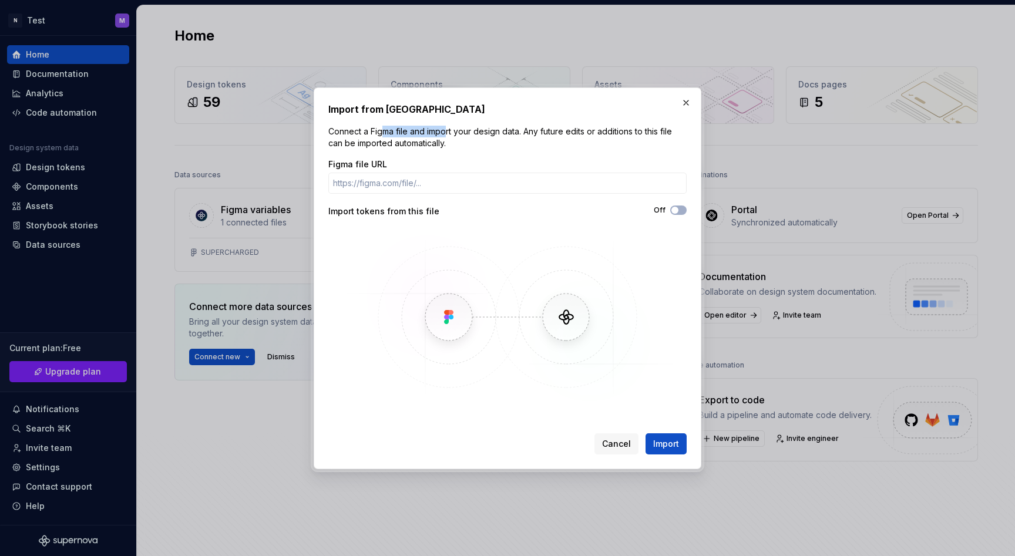
drag, startPoint x: 385, startPoint y: 133, endPoint x: 459, endPoint y: 135, distance: 74.0
click at [455, 135] on p "Connect a Figma file and import your design data. Any future edits or additions…" at bounding box center [507, 138] width 358 height 24
click at [485, 135] on p "Connect a Figma file and import your design data. Any future edits or additions…" at bounding box center [507, 138] width 358 height 24
drag, startPoint x: 485, startPoint y: 135, endPoint x: 547, endPoint y: 136, distance: 62.3
click at [535, 136] on p "Connect a Figma file and import your design data. Any future edits or additions…" at bounding box center [507, 138] width 358 height 24
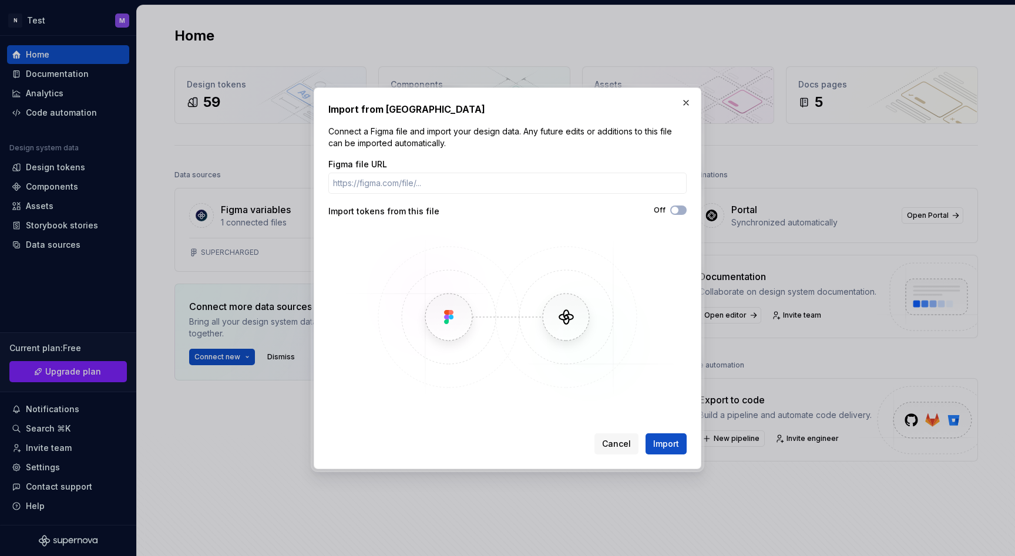
click at [559, 137] on p "Connect a Figma file and import your design data. Any future edits or additions…" at bounding box center [507, 138] width 358 height 24
drag, startPoint x: 538, startPoint y: 129, endPoint x: 608, endPoint y: 132, distance: 70.0
click at [591, 132] on p "Connect a Figma file and import your design data. Any future edits or additions…" at bounding box center [507, 138] width 358 height 24
click at [645, 133] on p "Connect a Figma file and import your design data. Any future edits or additions…" at bounding box center [507, 138] width 358 height 24
drag, startPoint x: 645, startPoint y: 133, endPoint x: 601, endPoint y: 132, distance: 43.5
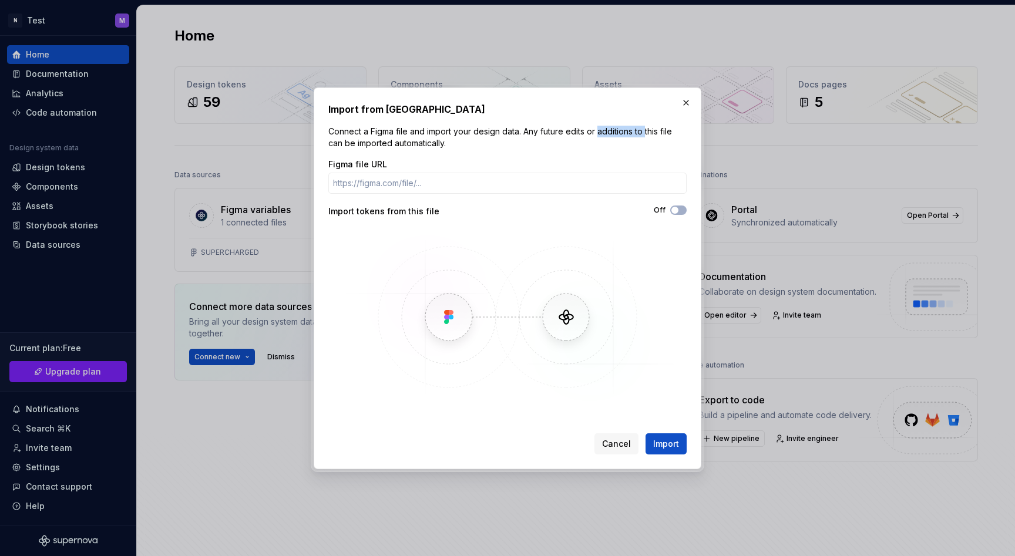
click at [605, 132] on p "Connect a Figma file and import your design data. Any future edits or additions…" at bounding box center [507, 138] width 358 height 24
click at [587, 132] on p "Connect a Figma file and import your design data. Any future edits or additions…" at bounding box center [507, 138] width 358 height 24
drag, startPoint x: 622, startPoint y: 132, endPoint x: 650, endPoint y: 133, distance: 27.6
click at [632, 132] on p "Connect a Figma file and import your design data. Any future edits or additions…" at bounding box center [507, 138] width 358 height 24
click at [650, 133] on p "Connect a Figma file and import your design data. Any future edits or additions…" at bounding box center [507, 138] width 358 height 24
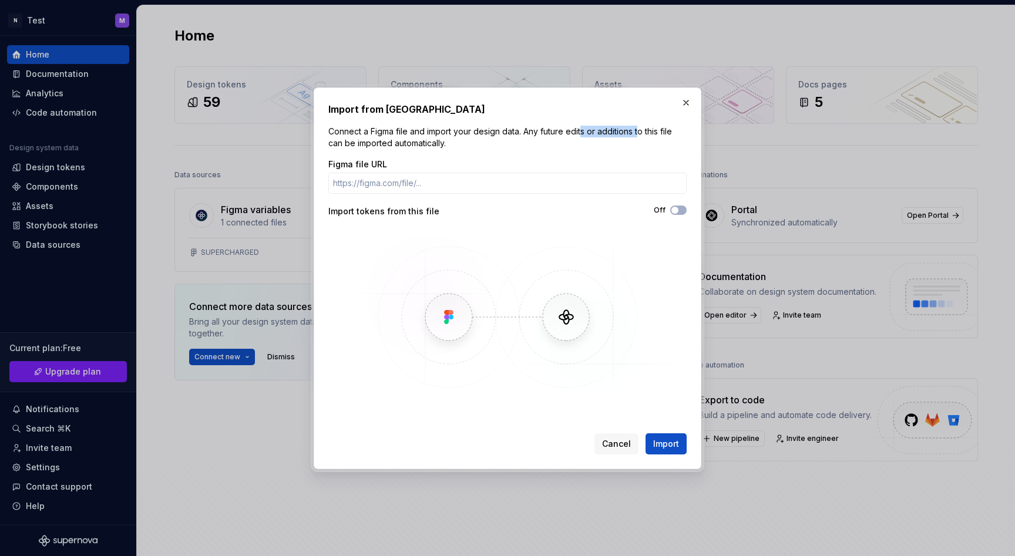
drag, startPoint x: 605, startPoint y: 132, endPoint x: 569, endPoint y: 132, distance: 35.8
click at [581, 132] on p "Connect a Figma file and import your design data. Any future edits or additions…" at bounding box center [507, 138] width 358 height 24
click at [558, 131] on p "Connect a Figma file and import your design data. Any future edits or additions…" at bounding box center [507, 138] width 358 height 24
drag, startPoint x: 600, startPoint y: 132, endPoint x: 635, endPoint y: 133, distance: 34.7
click at [620, 133] on p "Connect a Figma file and import your design data. Any future edits or additions…" at bounding box center [507, 138] width 358 height 24
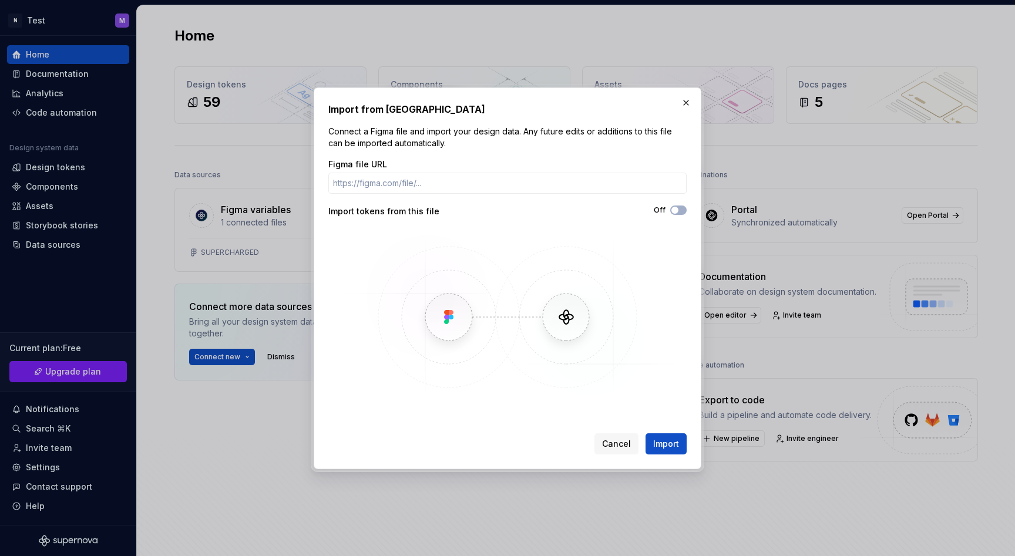
click at [635, 133] on p "Connect a Figma file and import your design data. Any future edits or additions…" at bounding box center [507, 138] width 358 height 24
drag, startPoint x: 627, startPoint y: 133, endPoint x: 558, endPoint y: 133, distance: 68.7
click at [584, 133] on p "Connect a Figma file and import your design data. Any future edits or additions…" at bounding box center [507, 138] width 358 height 24
click at [558, 133] on p "Connect a Figma file and import your design data. Any future edits or additions…" at bounding box center [507, 138] width 358 height 24
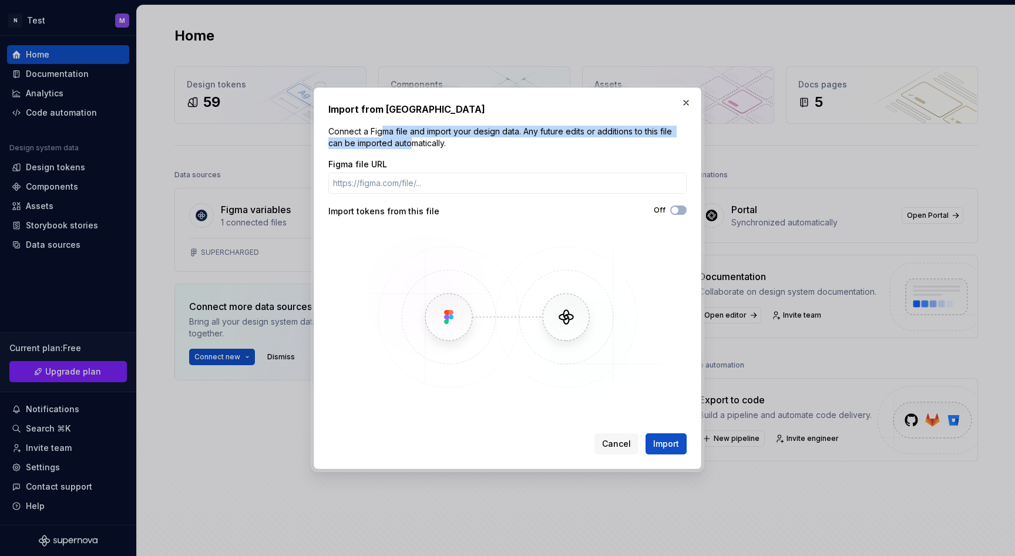
drag, startPoint x: 382, startPoint y: 135, endPoint x: 457, endPoint y: 137, distance: 74.6
click at [435, 137] on p "Connect a Figma file and import your design data. Any future edits or additions…" at bounding box center [507, 138] width 358 height 24
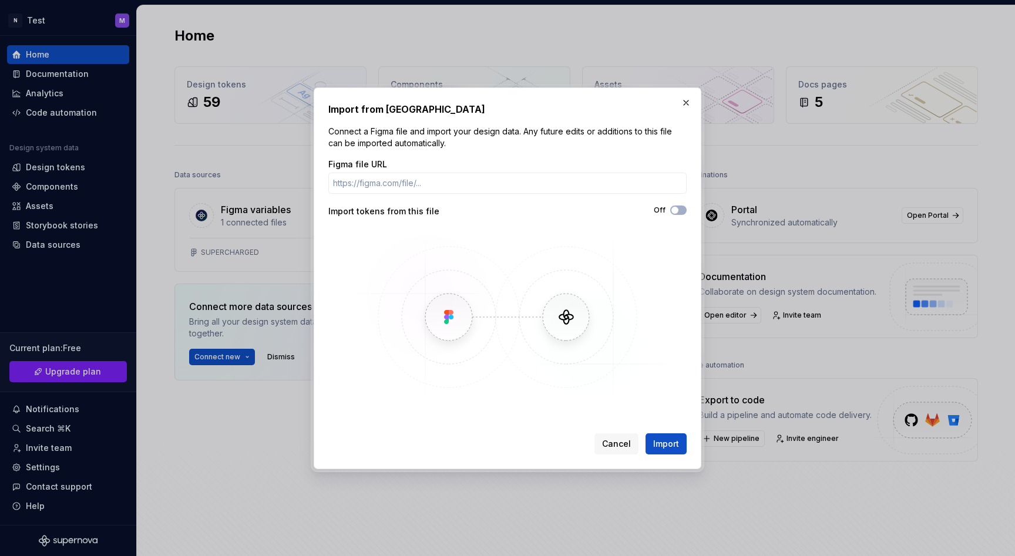
click at [461, 137] on p "Connect a Figma file and import your design data. Any future edits or additions…" at bounding box center [507, 138] width 358 height 24
click at [408, 186] on input "Figma file URL" at bounding box center [507, 183] width 358 height 21
paste input "[URL][DOMAIN_NAME]"
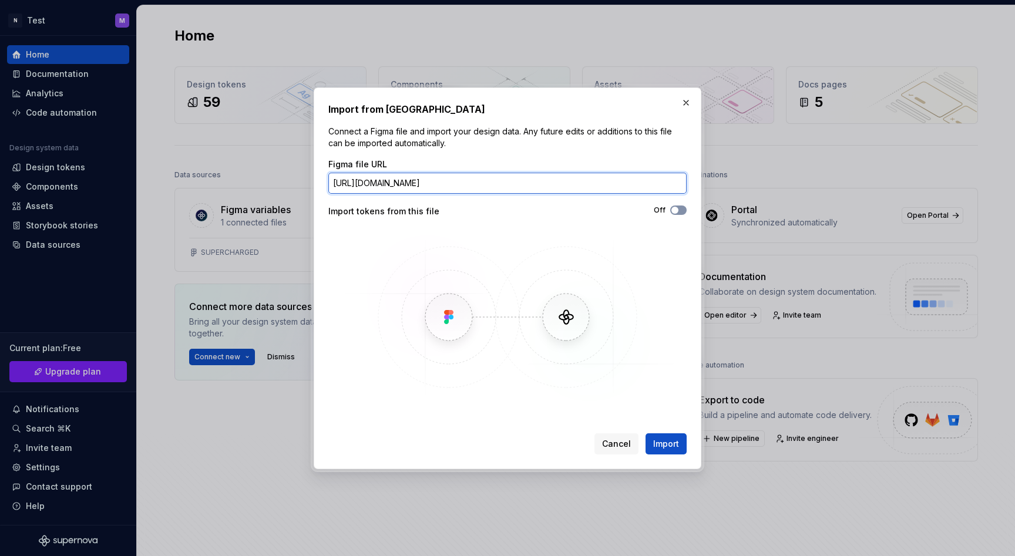
type input "[URL][DOMAIN_NAME]"
click at [675, 212] on span "button" at bounding box center [675, 210] width 7 height 7
click at [675, 212] on icon "button" at bounding box center [674, 210] width 9 height 7
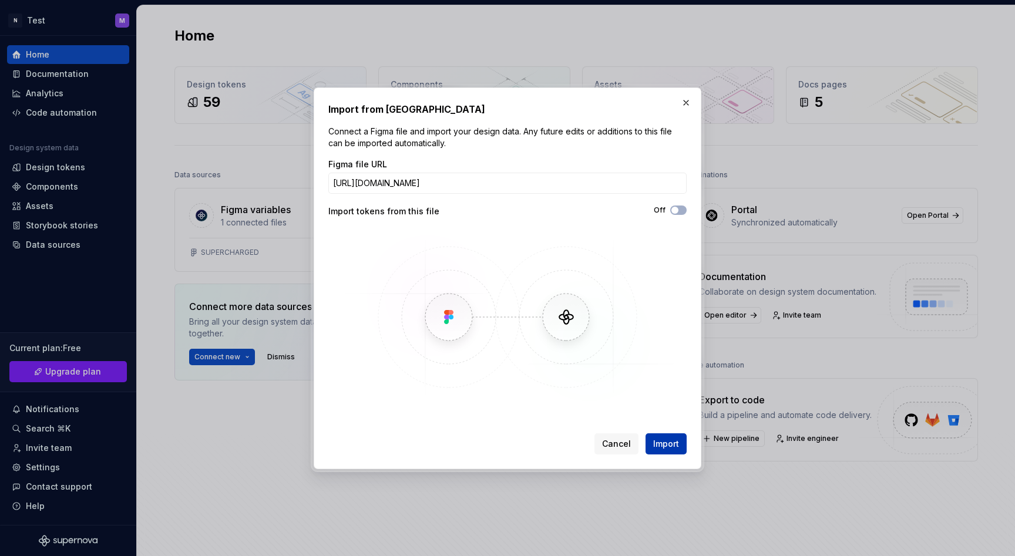
click at [672, 444] on span "Import" at bounding box center [666, 444] width 26 height 12
click at [615, 442] on span "Cancel" at bounding box center [616, 444] width 29 height 12
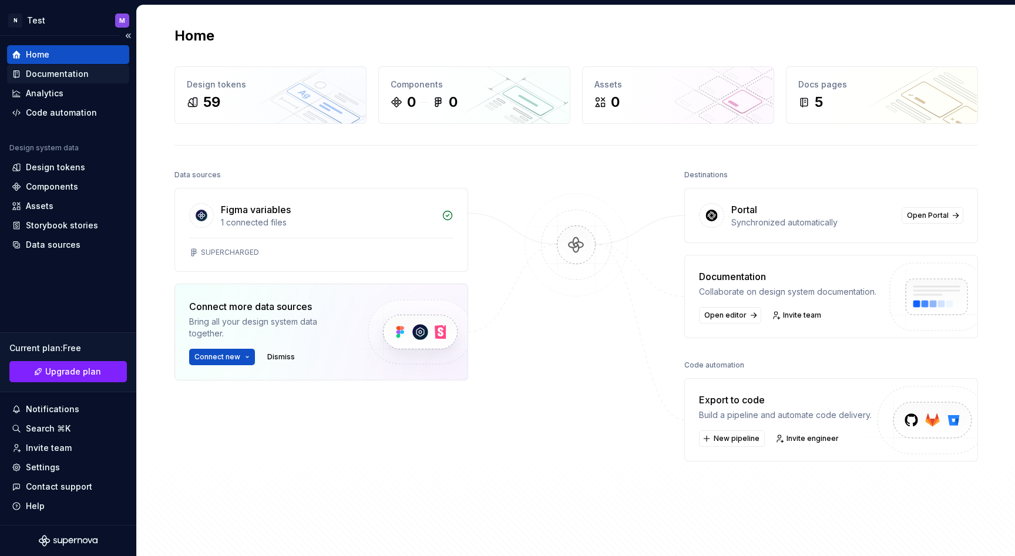
click at [39, 78] on div "Documentation" at bounding box center [57, 74] width 63 height 12
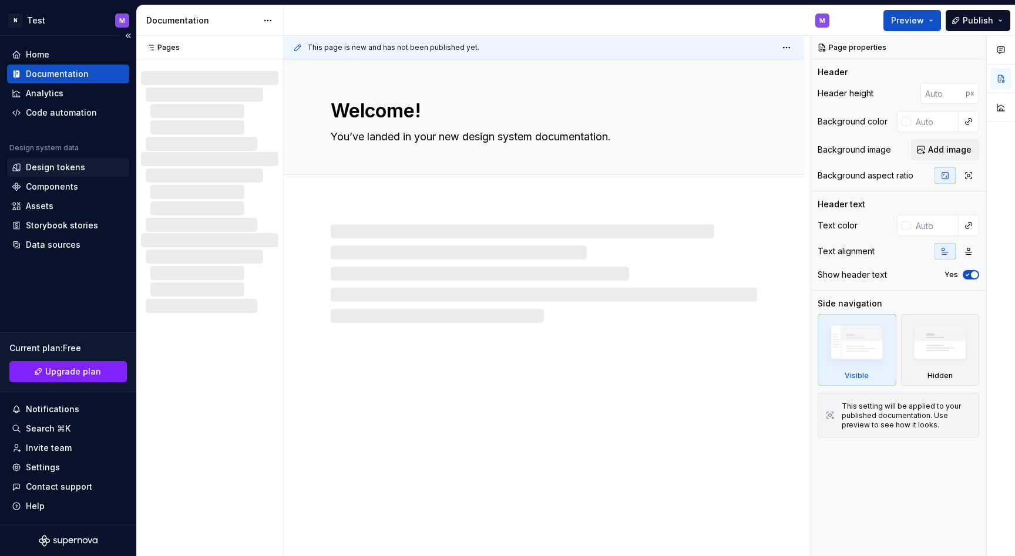
click at [61, 168] on div "Design tokens" at bounding box center [55, 168] width 59 height 12
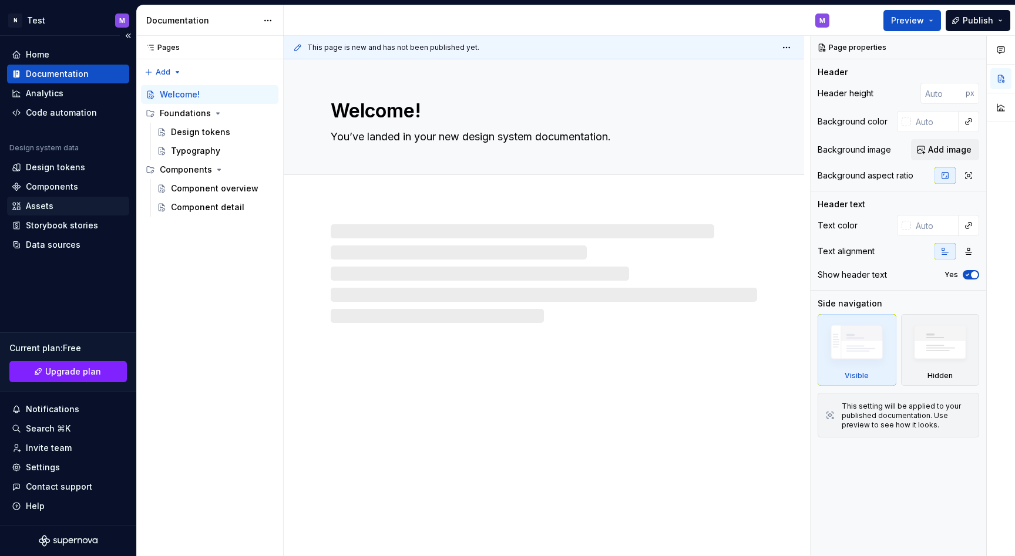
type textarea "*"
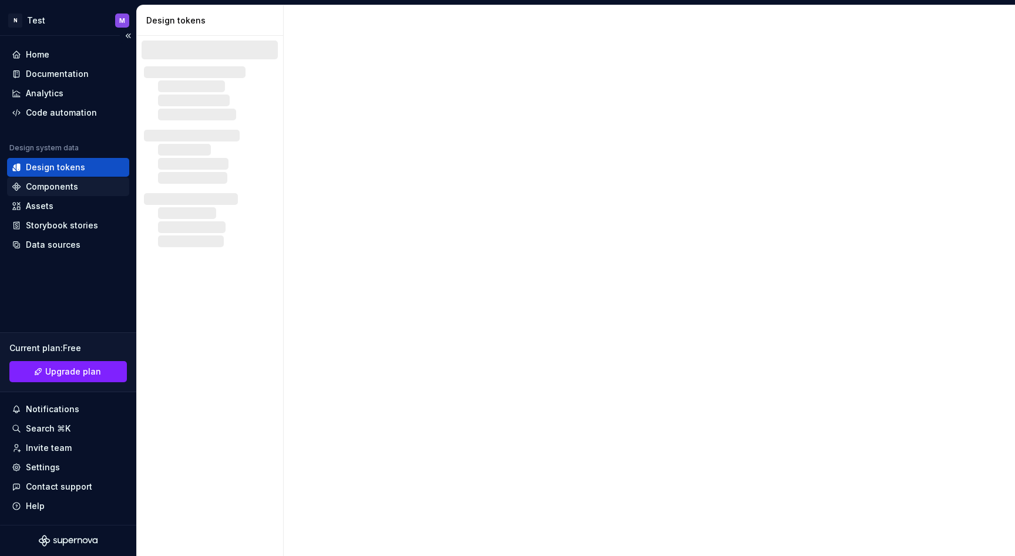
click at [56, 188] on div "Components" at bounding box center [52, 187] width 52 height 12
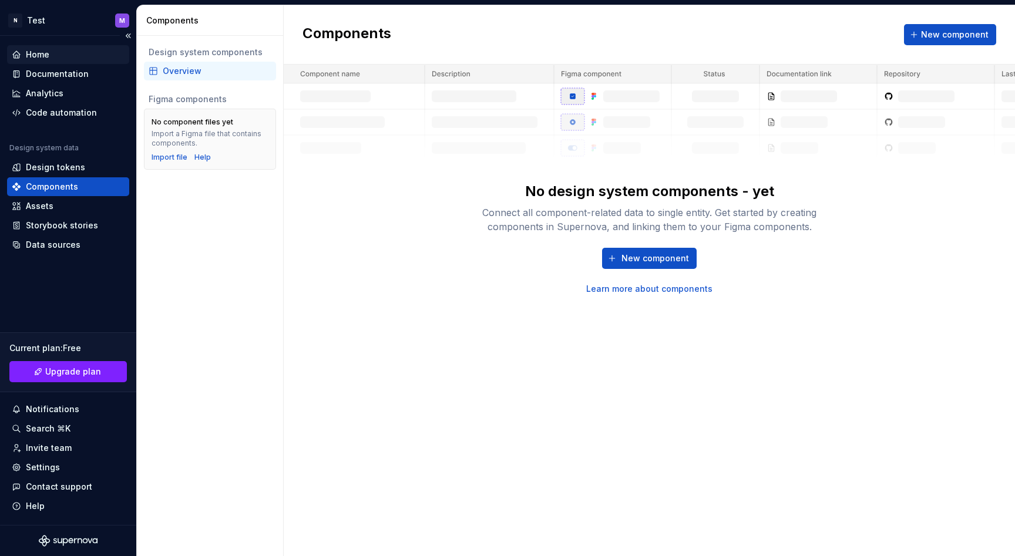
click at [24, 55] on div "Home" at bounding box center [68, 55] width 113 height 12
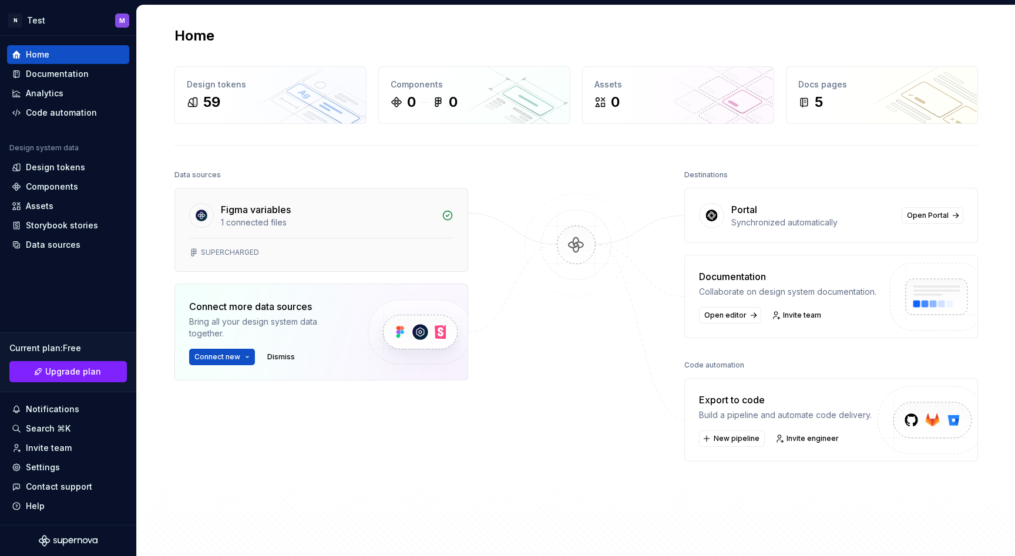
click at [387, 220] on div "1 connected files" at bounding box center [328, 223] width 214 height 12
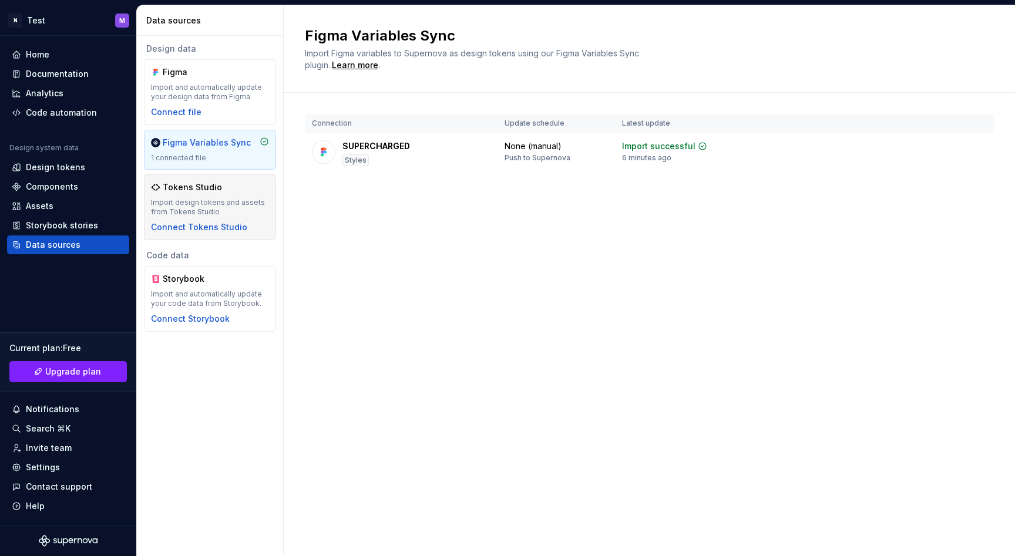
click at [198, 196] on div "Tokens Studio Import design tokens and assets from Tokens Studio Connect Tokens…" at bounding box center [210, 208] width 118 height 52
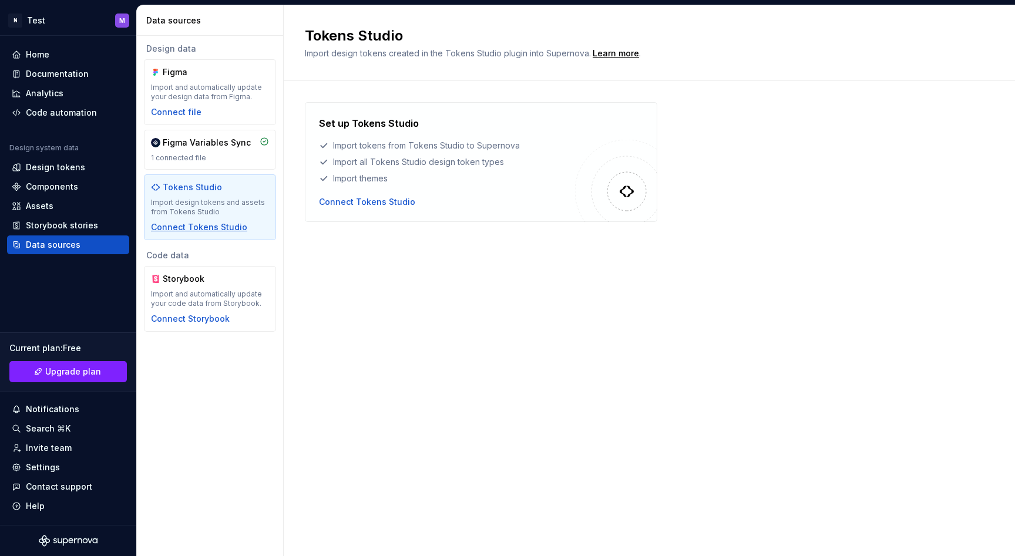
click at [200, 226] on div "Connect Tokens Studio" at bounding box center [199, 228] width 96 height 12
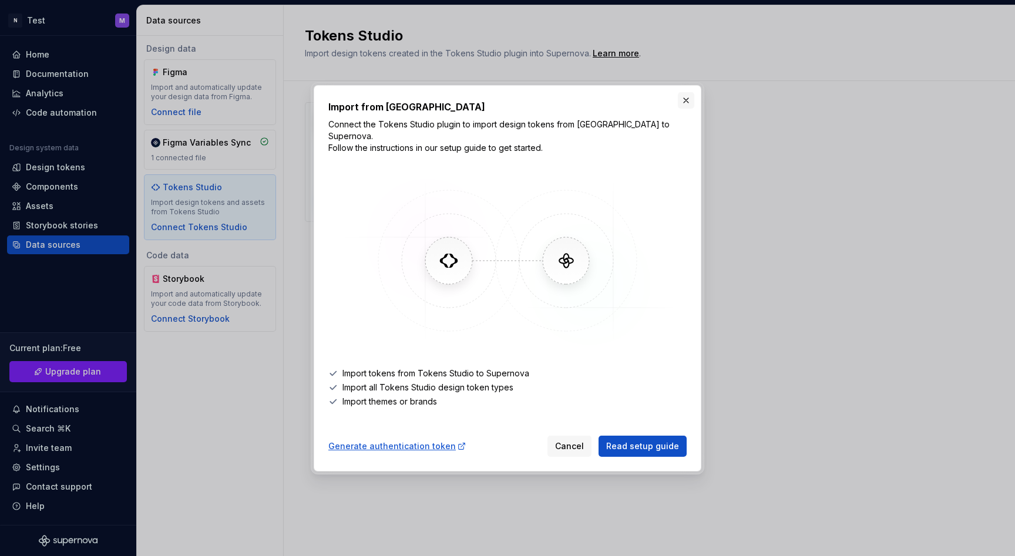
click at [687, 105] on button "button" at bounding box center [686, 100] width 16 height 16
